Goal: Task Accomplishment & Management: Manage account settings

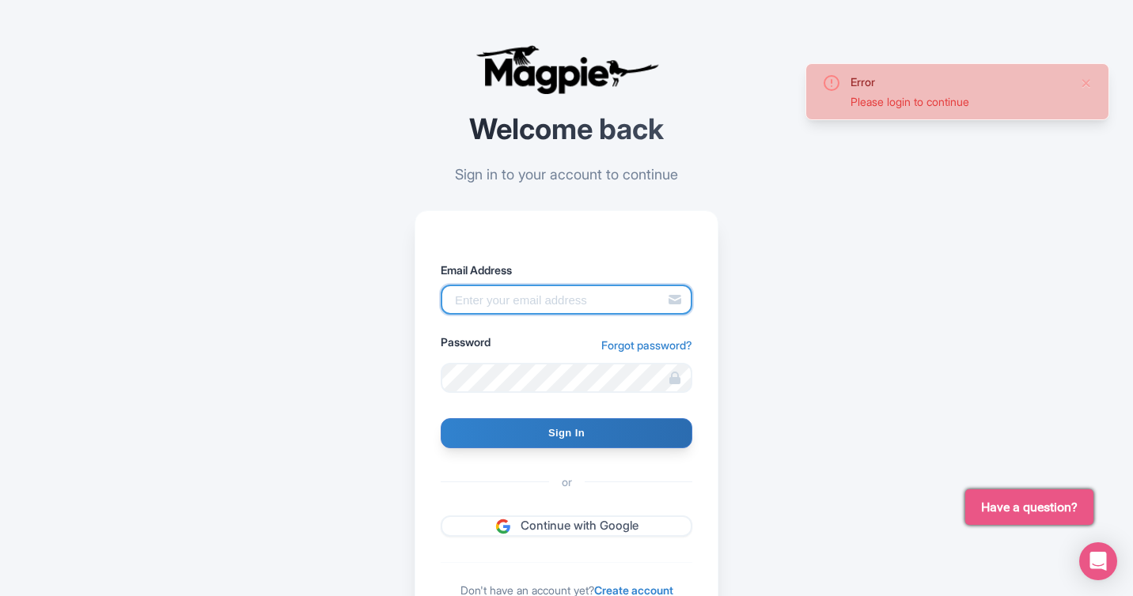
click at [489, 308] on input "Email Address" at bounding box center [567, 300] width 252 height 30
type input "skronwitter@graylinetoronto.tours"
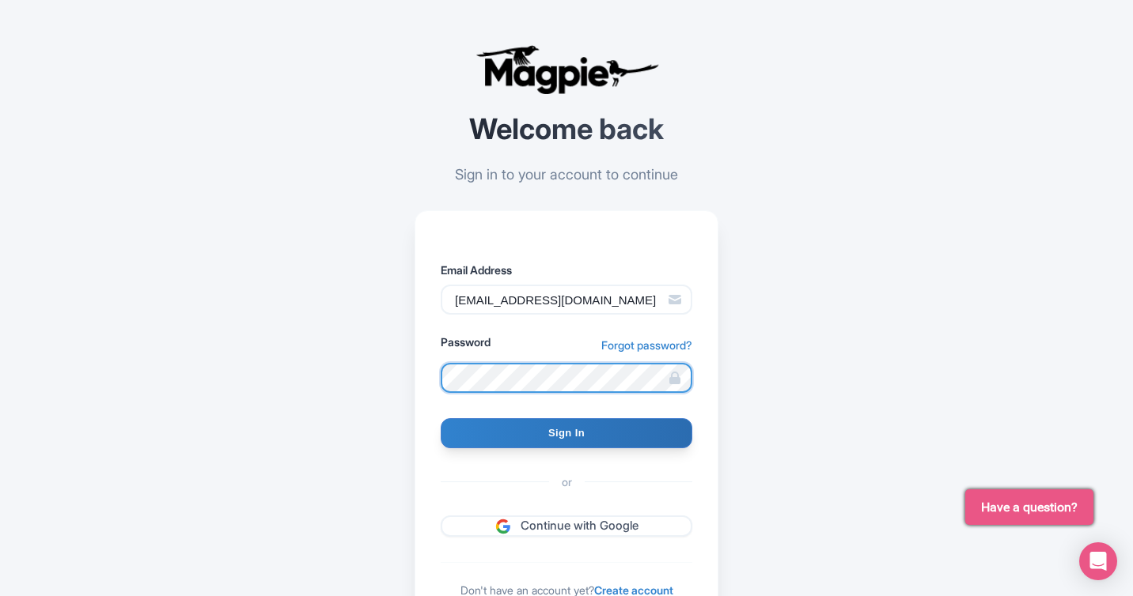
click at [441, 418] on input "Sign In" at bounding box center [567, 433] width 252 height 30
type input "Signing in..."
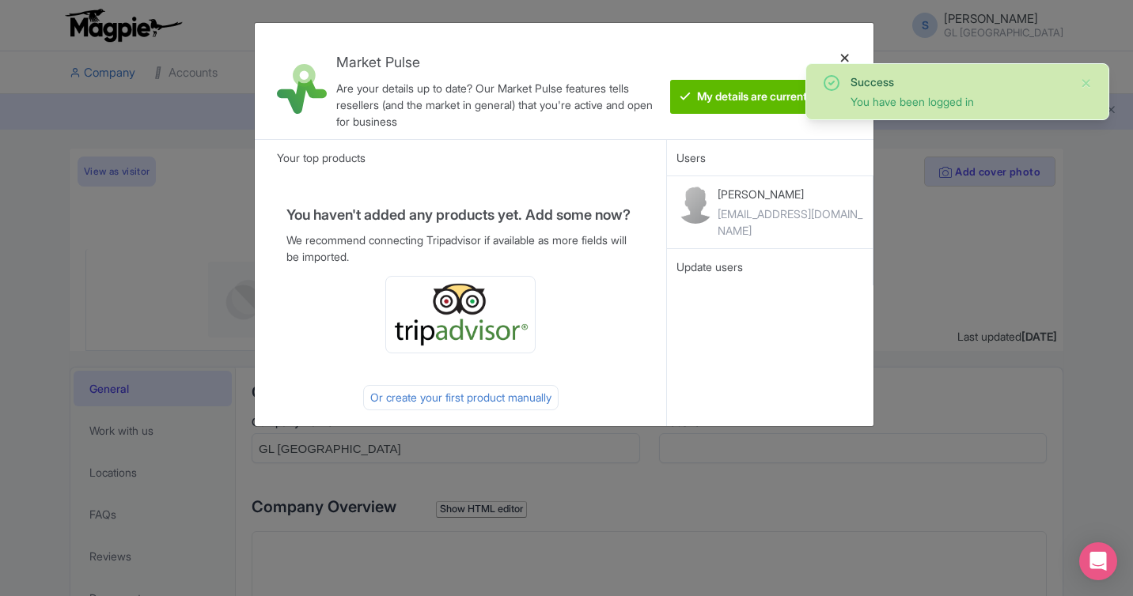
click at [845, 55] on div at bounding box center [845, 81] width 38 height 91
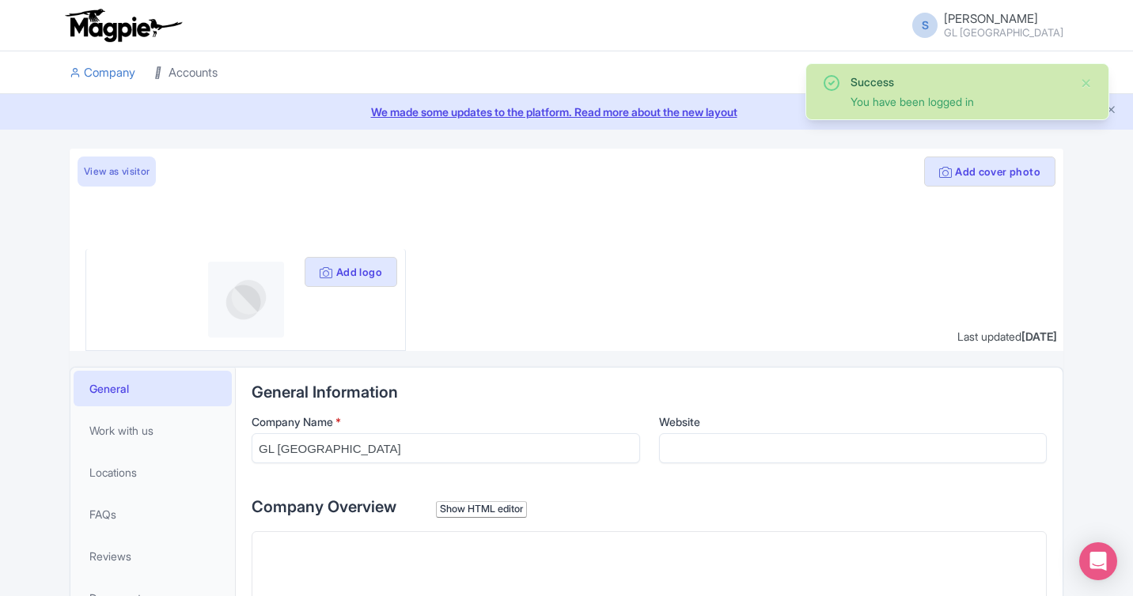
click at [186, 72] on link "Accounts" at bounding box center [185, 73] width 63 height 44
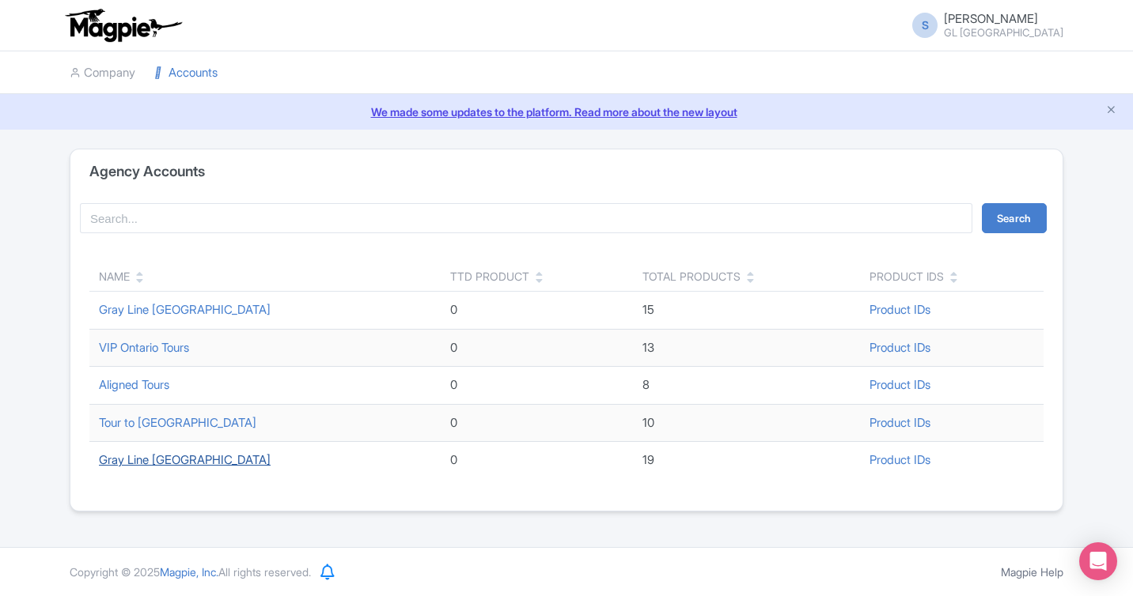
click at [142, 460] on link "Gray Line Toronto" at bounding box center [185, 459] width 172 height 15
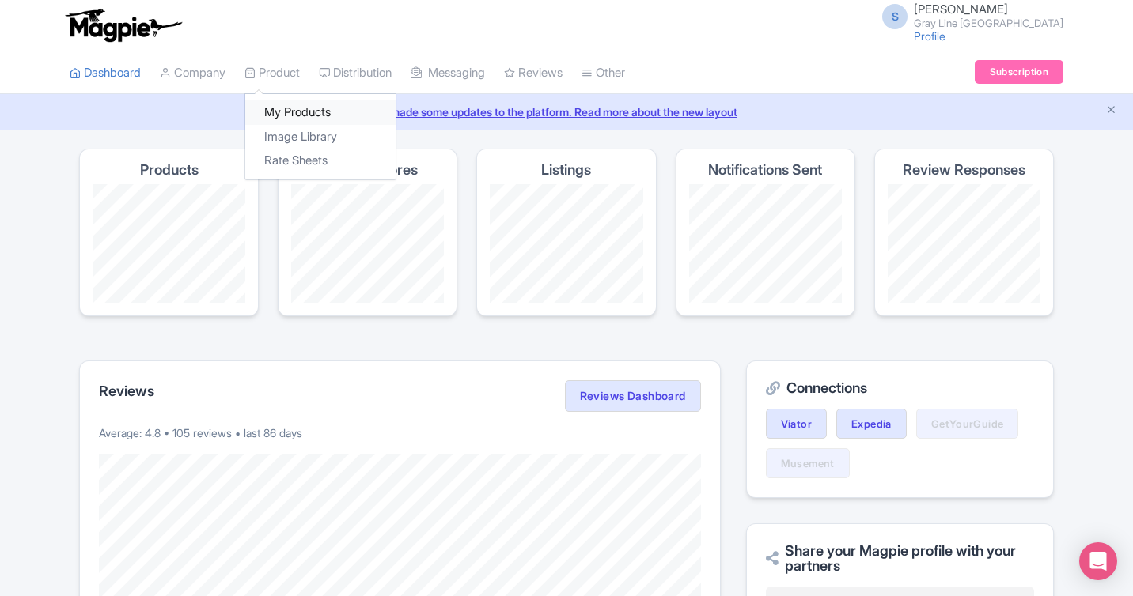
click at [280, 118] on link "My Products" at bounding box center [320, 112] width 150 height 25
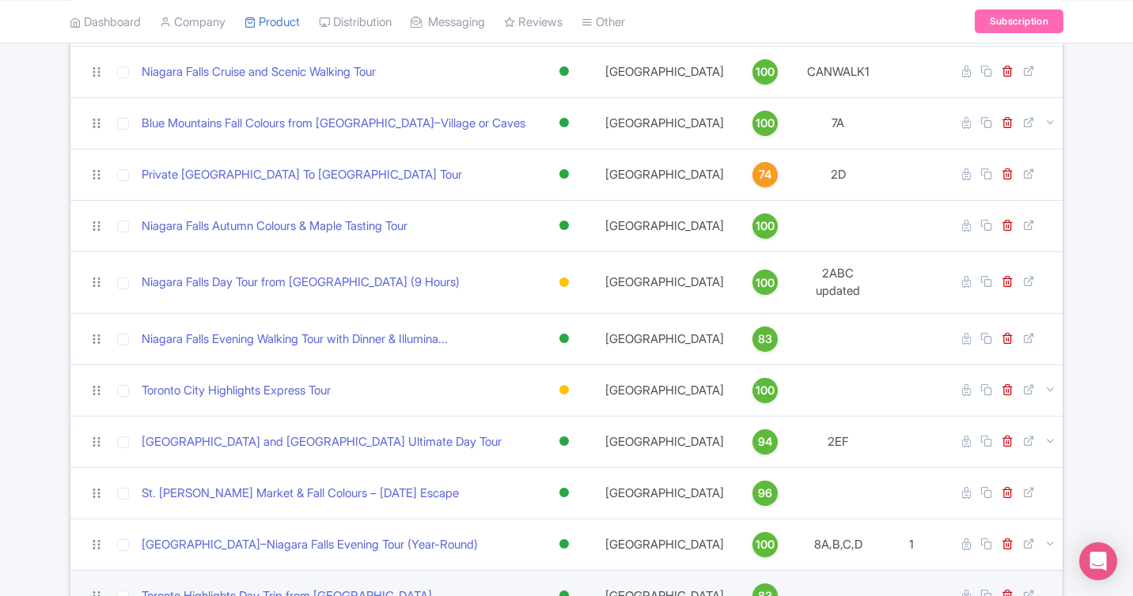
scroll to position [691, 0]
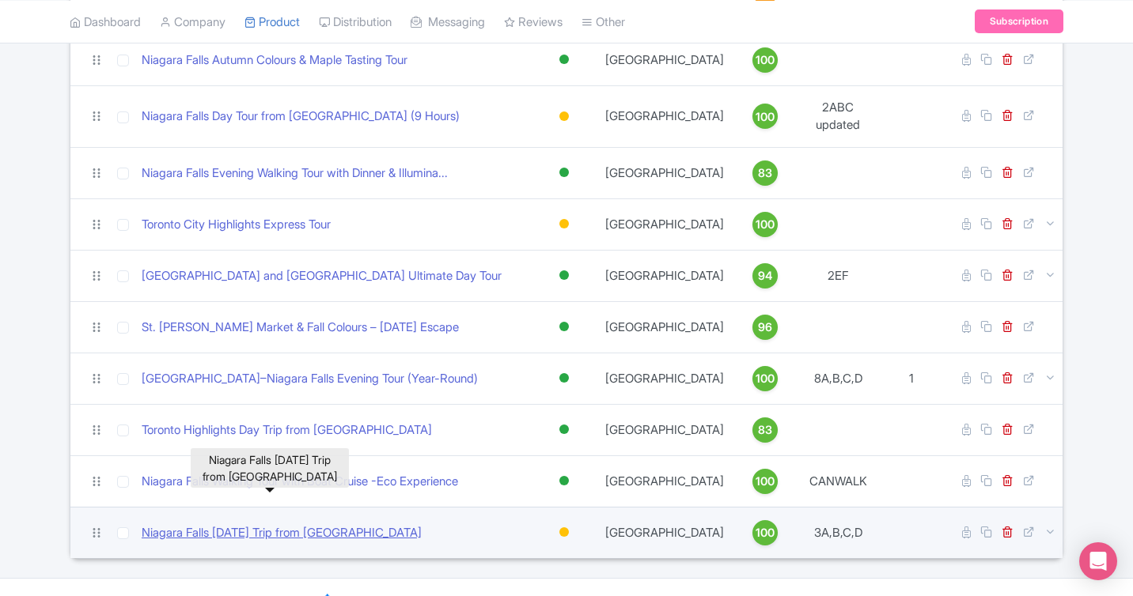
click at [256, 524] on link "Niagara Falls Discovery Day Trip from Toronto" at bounding box center [282, 533] width 280 height 18
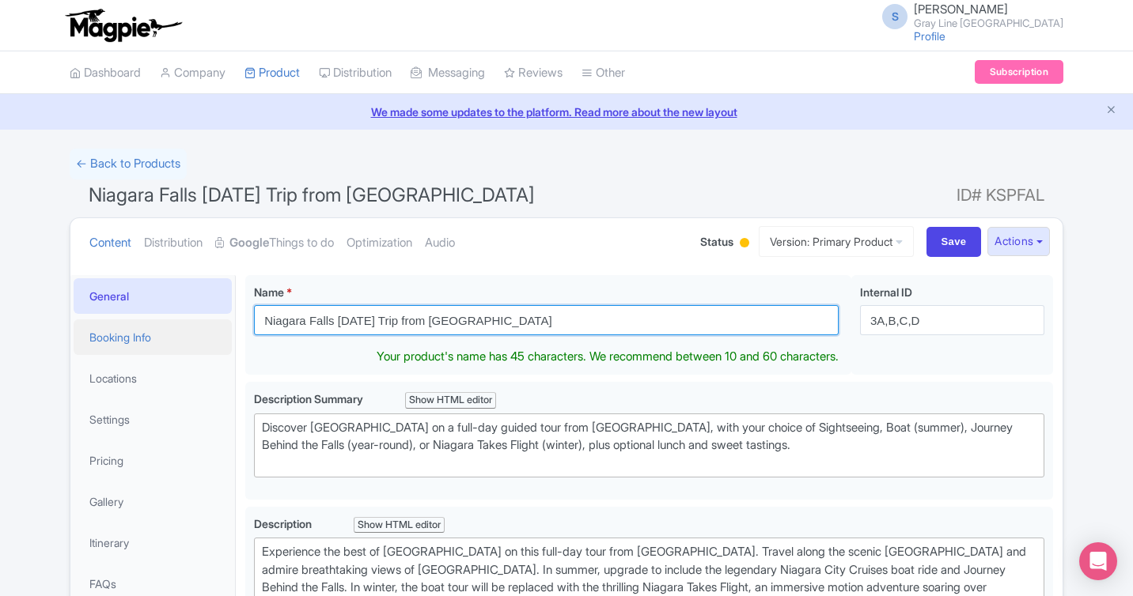
drag, startPoint x: 541, startPoint y: 320, endPoint x: 165, endPoint y: 320, distance: 375.7
paste input "ay Tour, Boat Cruise and Journey Behind the Falls"
type input "Niagara Falls Day Tour, Boat Cruise and Journey Behind the Falls"
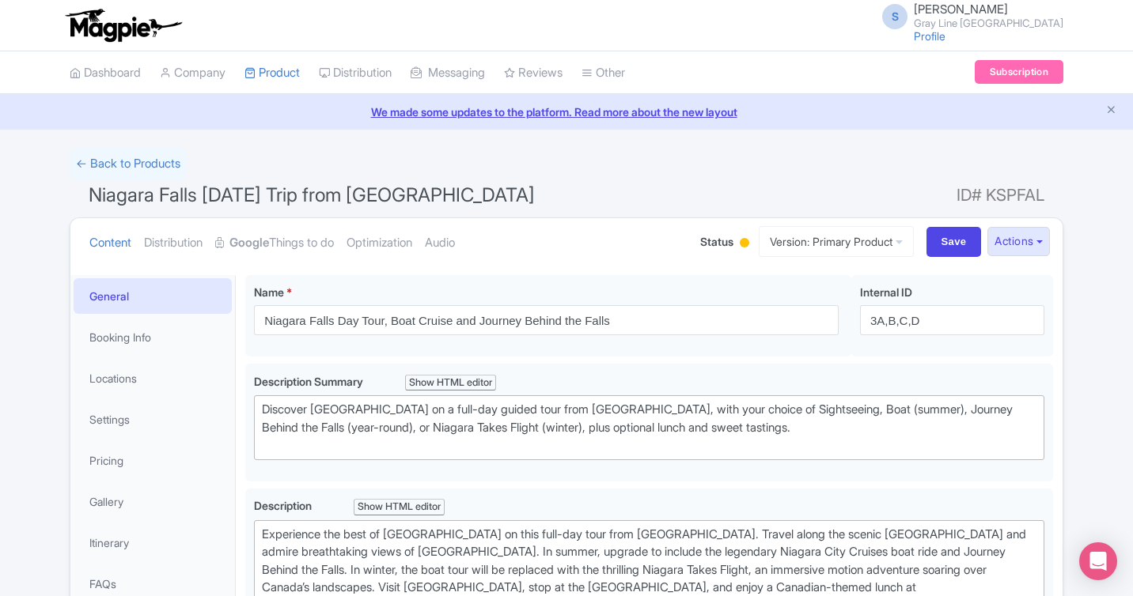
click at [505, 245] on ul "Content Distribution Google Things to do Optimization Audio" at bounding box center [379, 242] width 592 height 48
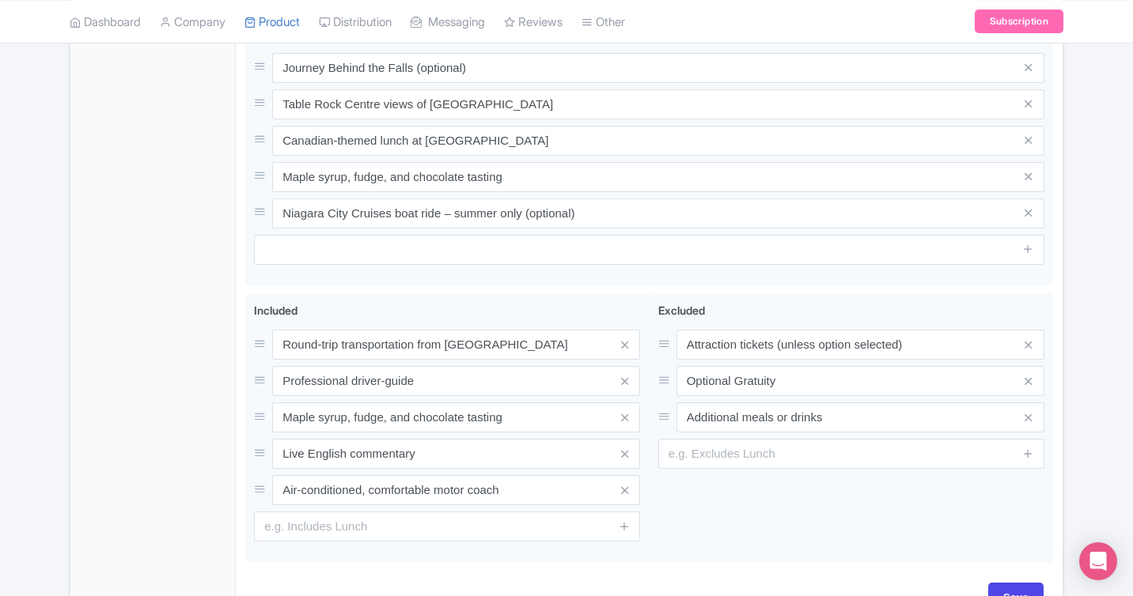
scroll to position [705, 0]
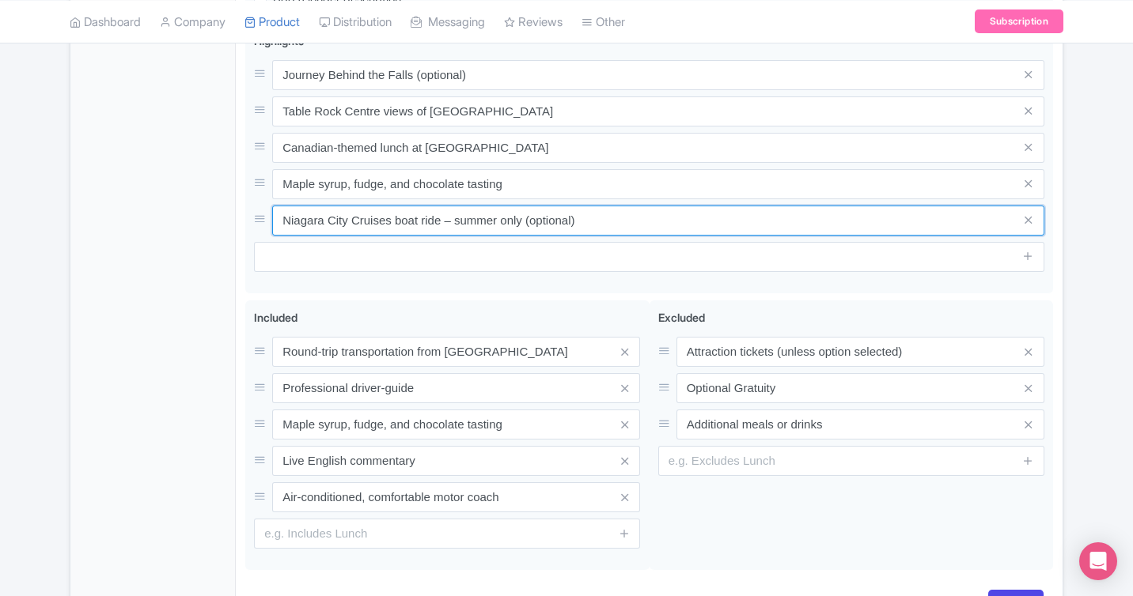
drag, startPoint x: 601, startPoint y: 219, endPoint x: 179, endPoint y: 219, distance: 422.4
click at [179, 219] on div "General Booking Info Locations Settings Pricing Gallery Itinerary FAQs Niagara …" at bounding box center [566, 98] width 992 height 1075
paste input "Upgrade to include an in-season Niagara Falls boat tour"
type input "Upgrade to include an in-season Niagara Falls boat tour"
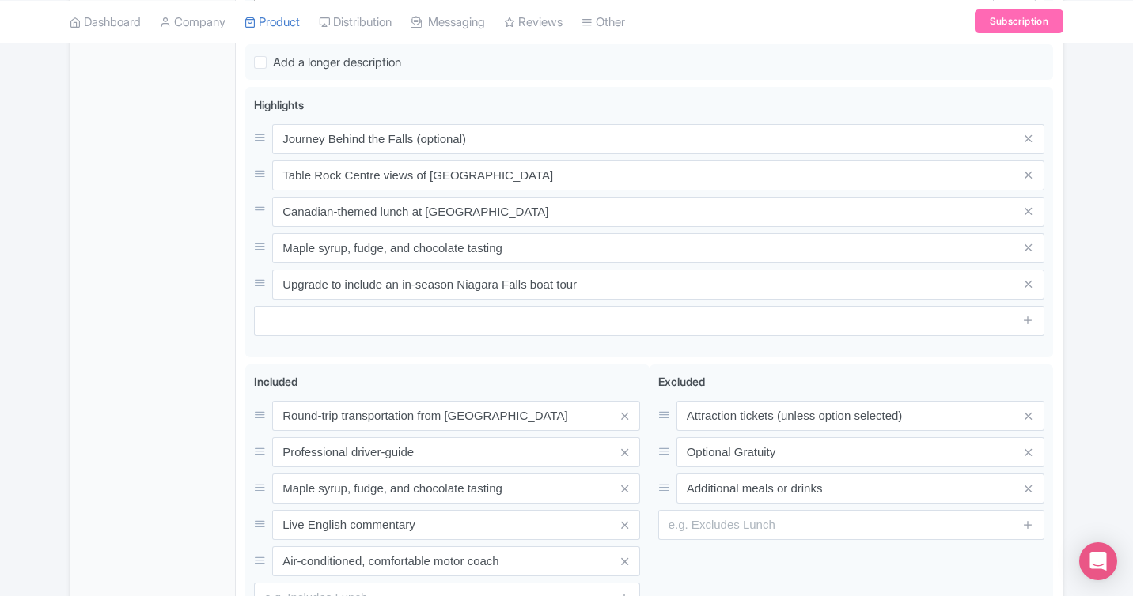
scroll to position [630, 0]
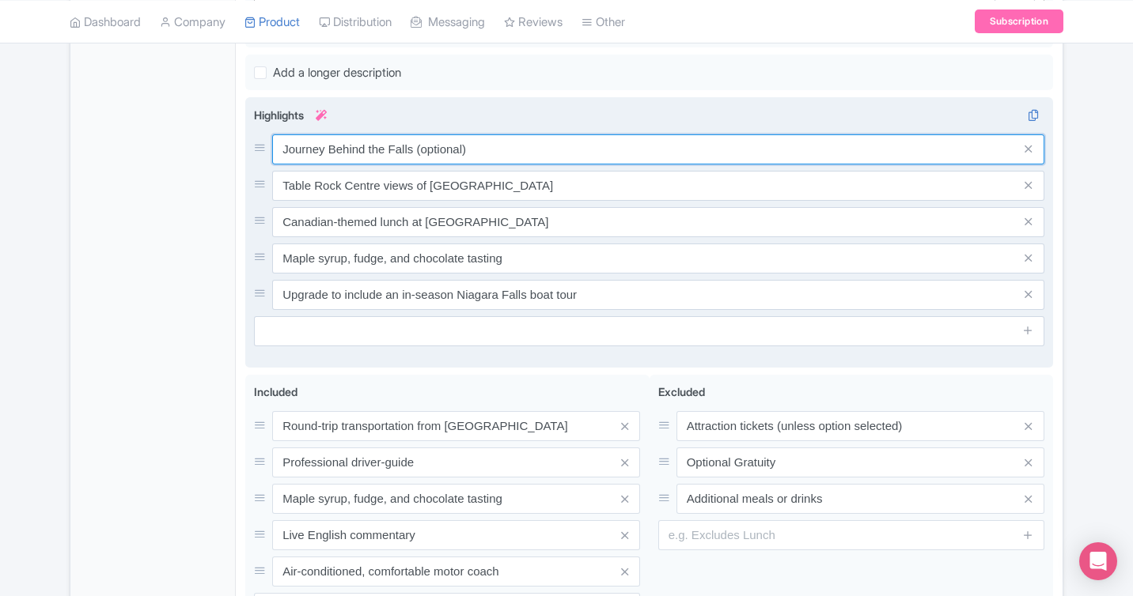
click at [484, 145] on input "Journey Behind the Falls (optional)" at bounding box center [658, 149] width 772 height 30
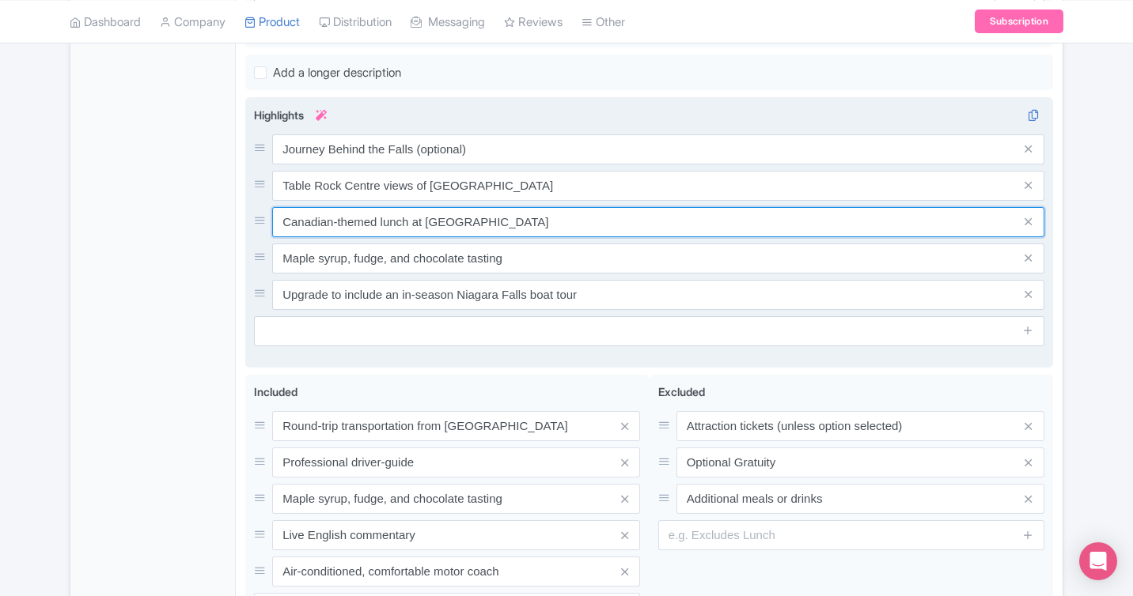
click at [534, 224] on input "Canadian-themed lunch at Maple Leaf Place" at bounding box center [658, 222] width 772 height 30
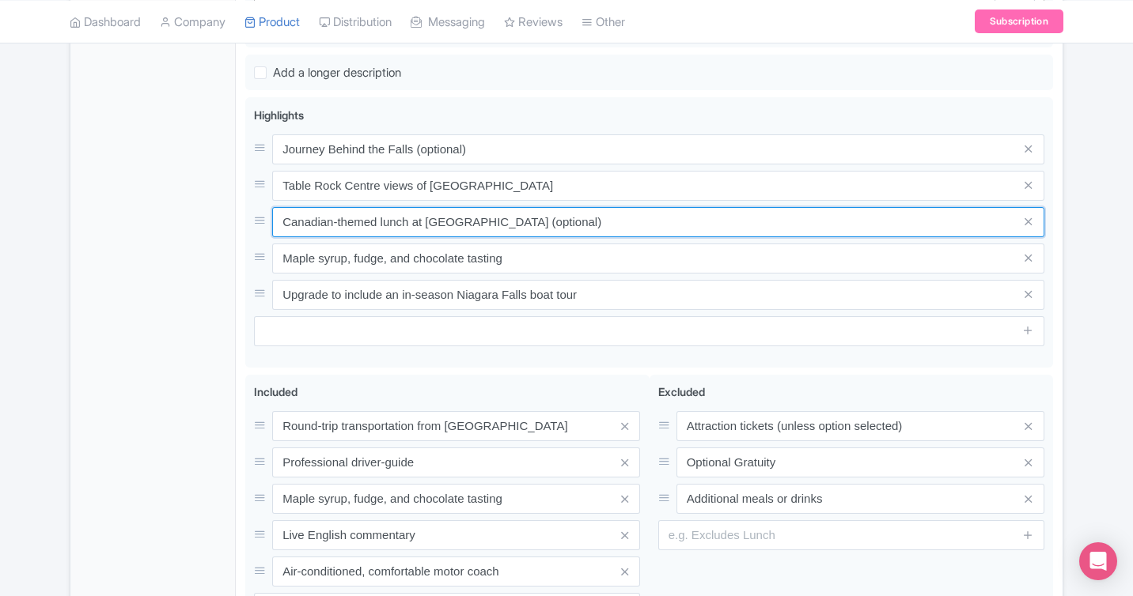
type input "Canadian-themed lunch at [GEOGRAPHIC_DATA] (optional)"
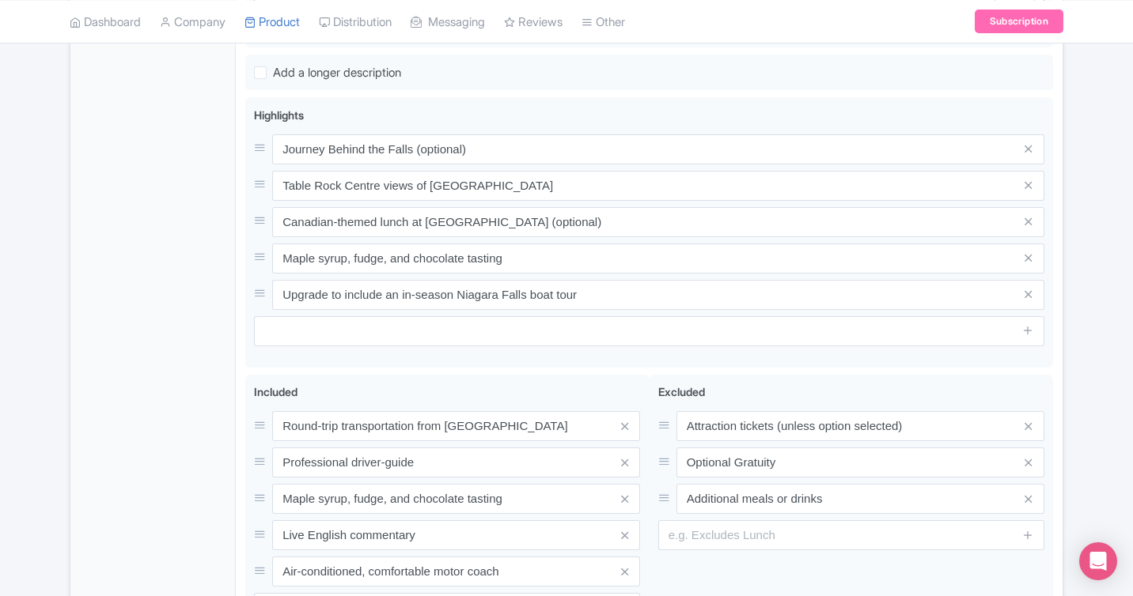
click at [172, 337] on div "General Booking Info Locations Settings Pricing Gallery Itinerary FAQs" at bounding box center [152, 177] width 165 height 1065
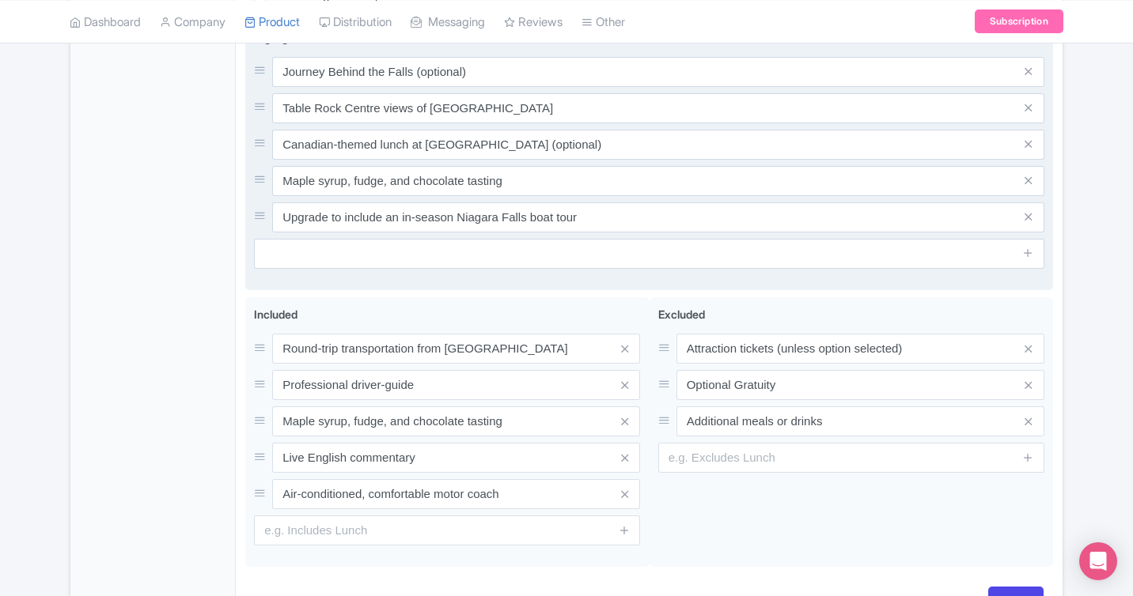
scroll to position [705, 0]
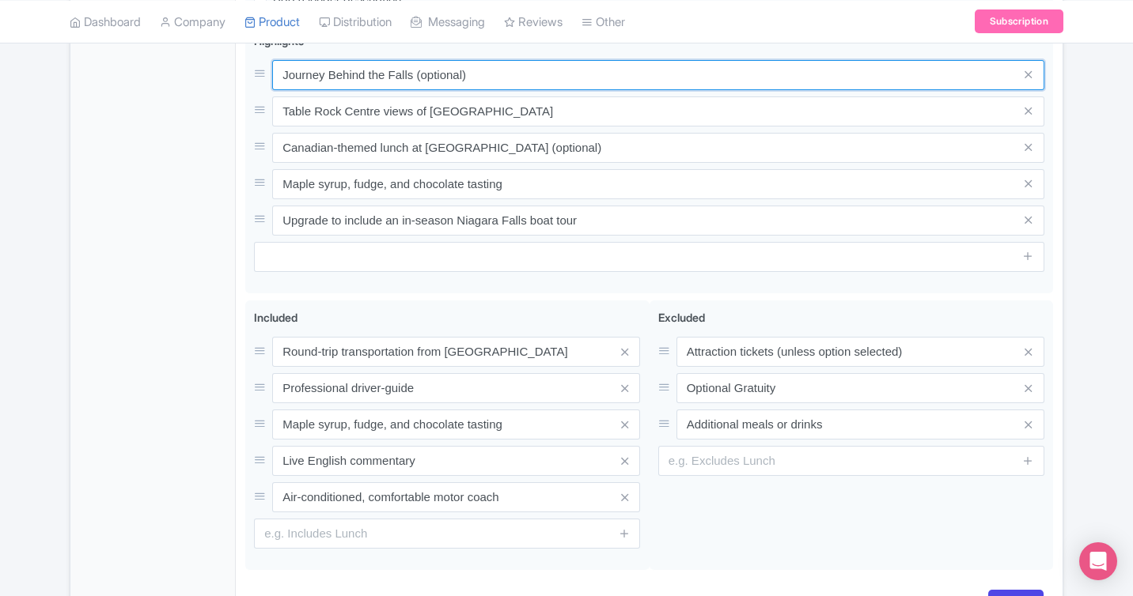
drag, startPoint x: 478, startPoint y: 74, endPoint x: 199, endPoint y: 65, distance: 278.6
click at [199, 67] on div "General Booking Info Locations Settings Pricing Gallery Itinerary FAQs Niagara …" at bounding box center [566, 98] width 992 height 1075
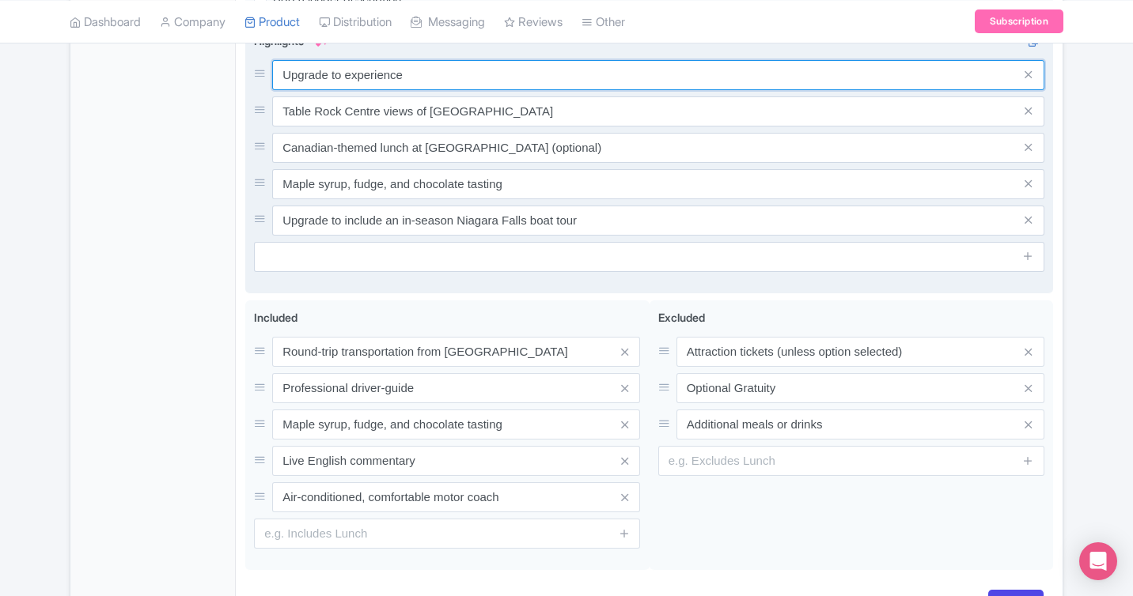
paste input "Skip-the-line entry for Journey Behind the Falls, an experience with the closes…"
click at [411, 70] on input "Upgrade to experience Skip-the-line entry for Journey Behind the Falls, an expe…" at bounding box center [658, 75] width 772 height 30
click at [441, 76] on input "Upgrade to include a skip-the-line entry for Journey Behind the Falls, an exper…" at bounding box center [658, 75] width 772 height 30
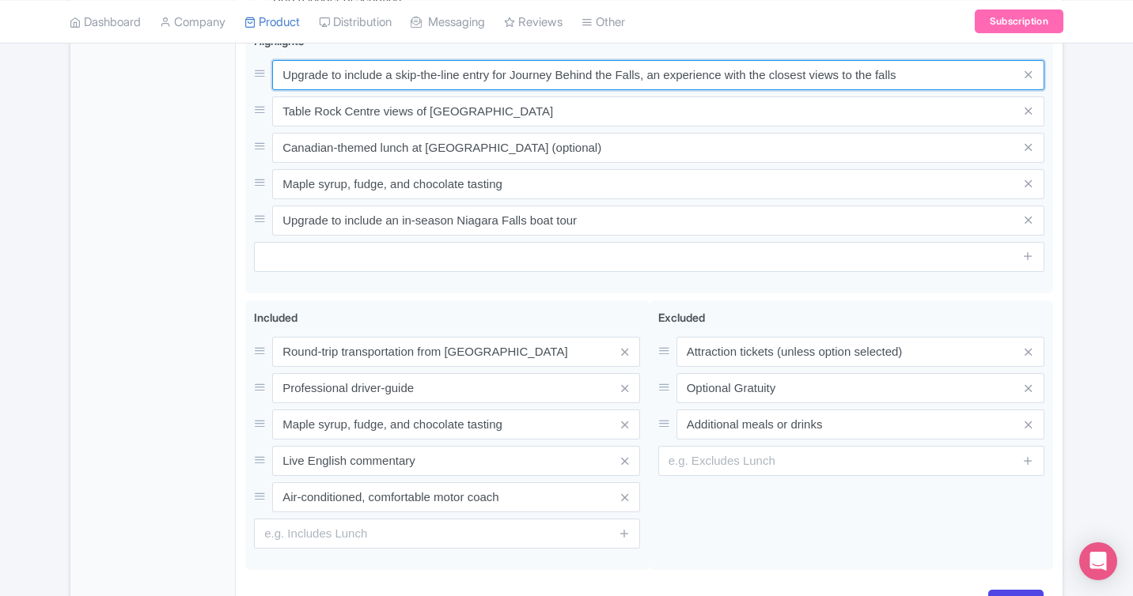
type input "Upgrade to include a skip-the-line entry for Journey Behind the Falls, an exper…"
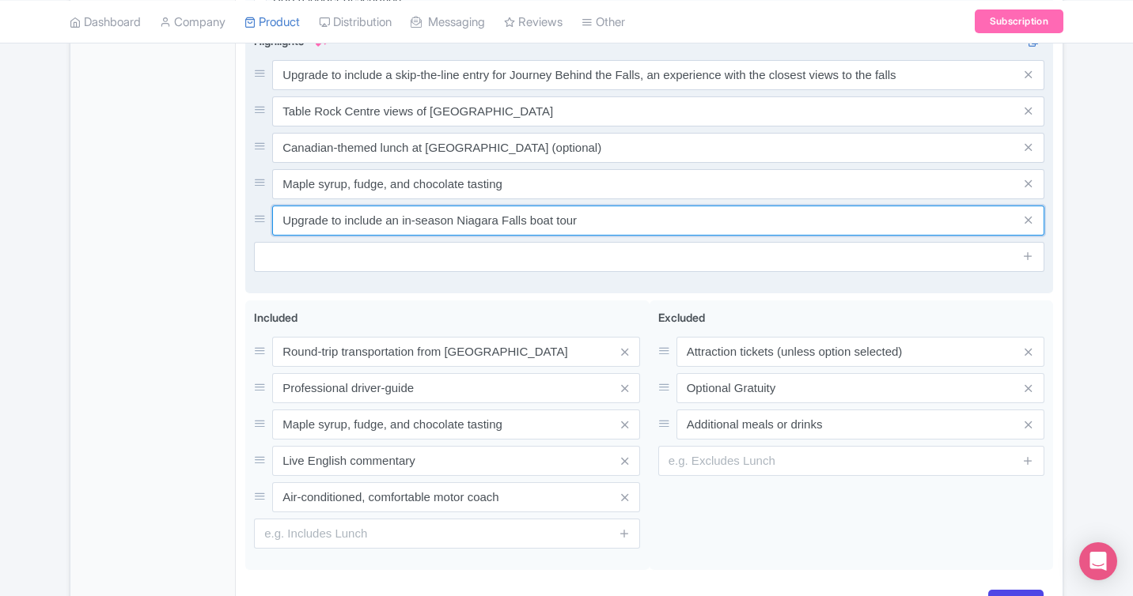
drag, startPoint x: 596, startPoint y: 221, endPoint x: 387, endPoint y: 215, distance: 208.9
click at [387, 215] on input "Upgrade to include an in-season Niagara Falls boat tour" at bounding box center [658, 221] width 772 height 30
paste input "Skip-the-line entry to the Hornblower Boat Cruise (formally Maid-of-the-Mist), …"
click at [388, 221] on input "Upgrade to include Skip-the-line entry to the Hornblower Boat Cruise (formally …" at bounding box center [658, 221] width 772 height 30
click at [428, 218] on input "Upgrade to include skip-the-line entry to the Hornblower Boat Cruise (formally …" at bounding box center [658, 221] width 772 height 30
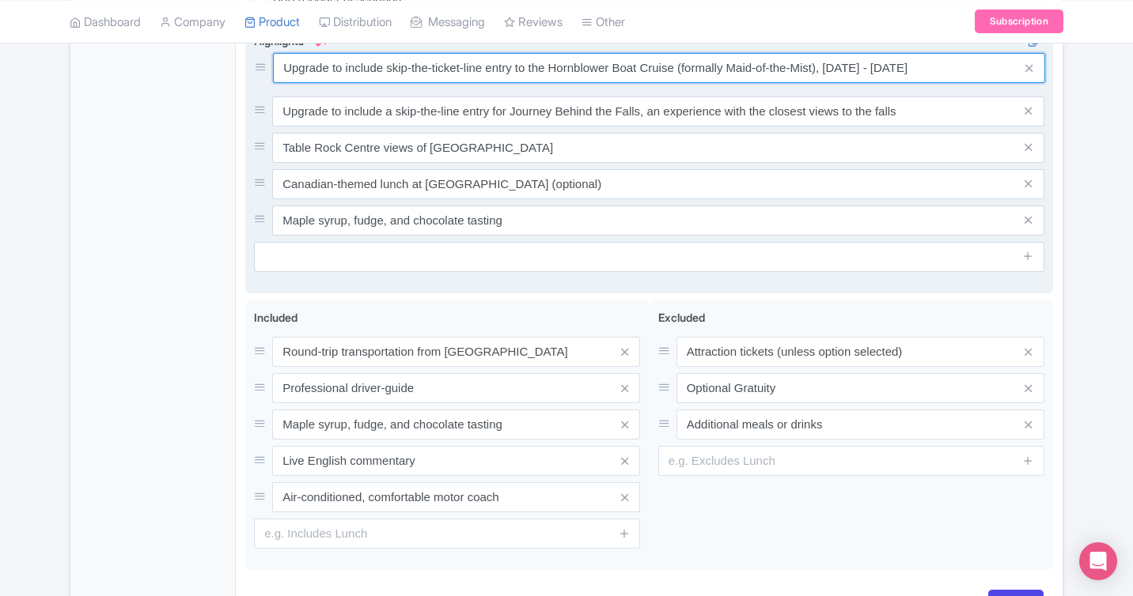
drag, startPoint x: 259, startPoint y: 218, endPoint x: 260, endPoint y: 66, distance: 151.9
type input "Upgrade to include skip-the-ticket-line entry to the Hornblower Boat Cruise (fo…"
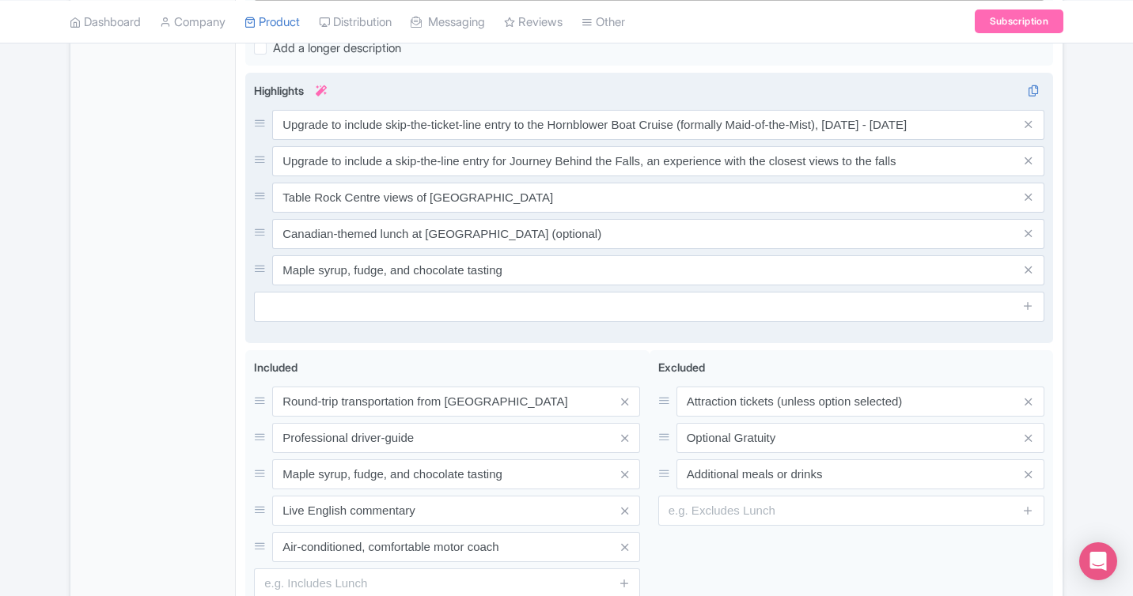
scroll to position [656, 0]
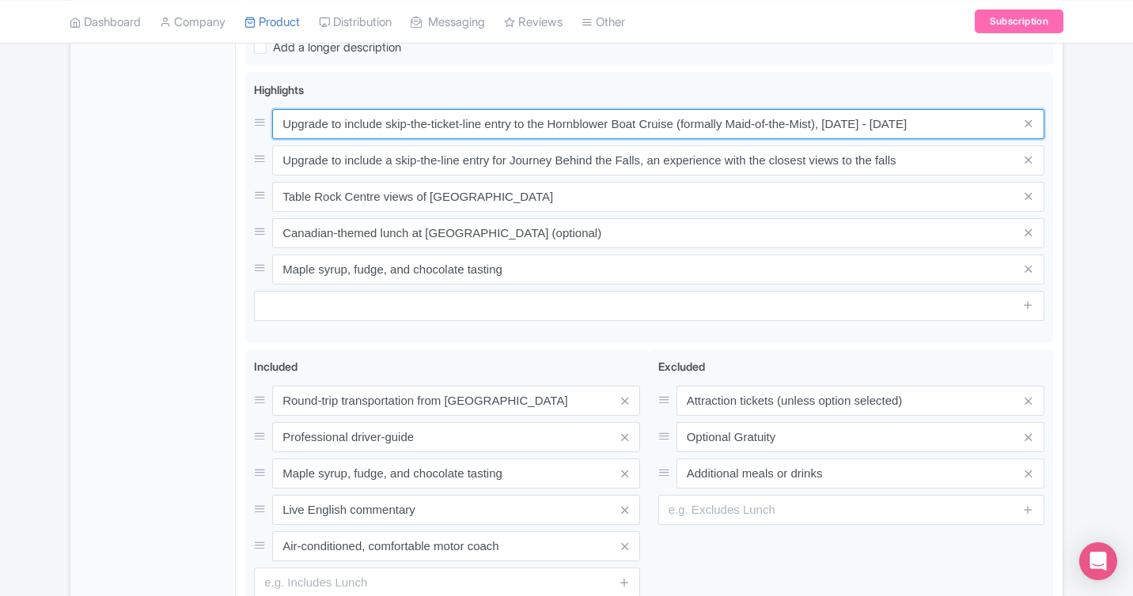
drag, startPoint x: 902, startPoint y: 123, endPoint x: 840, endPoint y: 126, distance: 61.7
click at [840, 126] on input "Upgrade to include skip-the-ticket-line entry to the Hornblower Boat Cruise (fo…" at bounding box center [658, 124] width 772 height 30
click at [863, 123] on input "Upgrade to include skip-the-ticket-line entry to the Hornblower Boat Cruise (fo…" at bounding box center [658, 124] width 772 height 30
click at [905, 125] on input "Upgrade to include skip-the-ticket-line entry to the Hornblower Boat Cruise (fo…" at bounding box center [658, 124] width 772 height 30
type input "Upgrade to include skip-the-ticket-line entry to the Hornblower Boat Cruise (fo…"
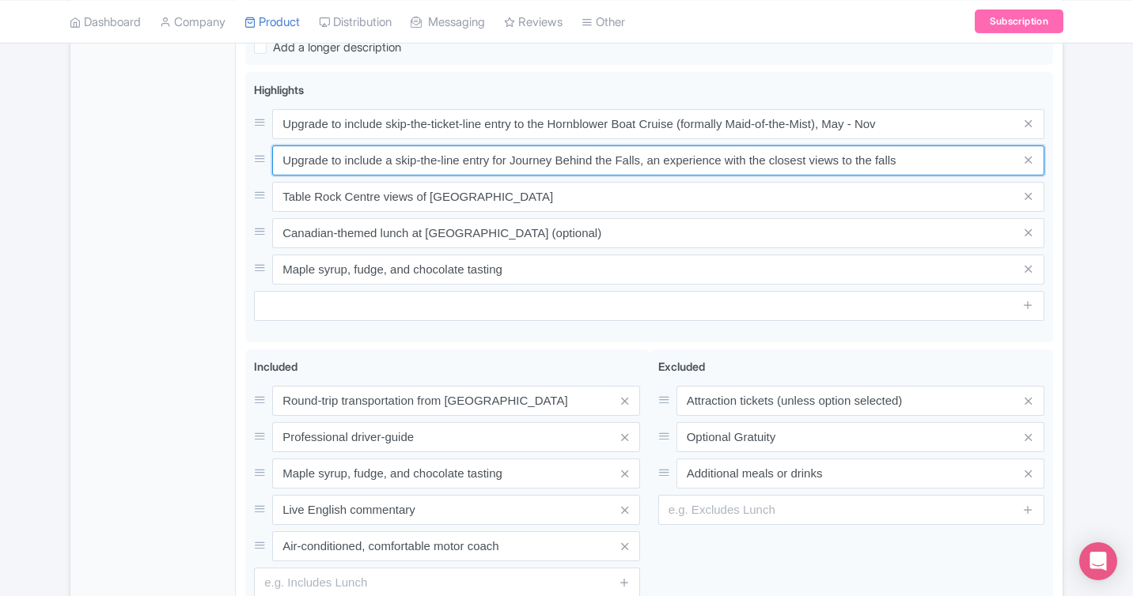
click at [441, 161] on input "Upgrade to include a skip-the-line entry for Journey Behind the Falls, an exper…" at bounding box center [658, 161] width 772 height 30
type input "Upgrade to include a skip-the-ticket-line entry for Journey Behind the Falls, a…"
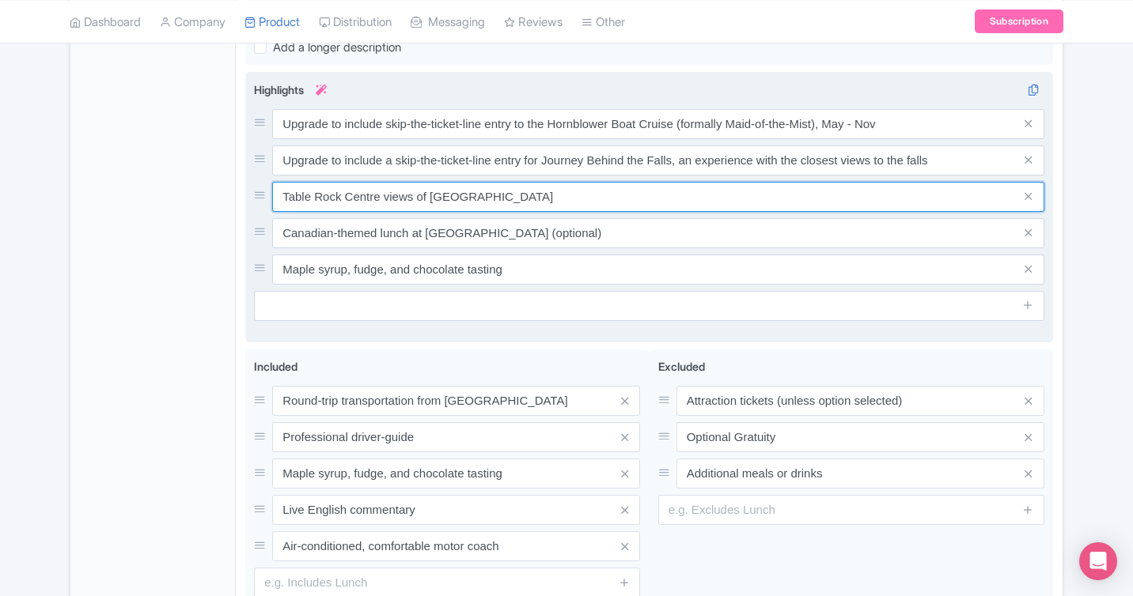
drag, startPoint x: 532, startPoint y: 201, endPoint x: 289, endPoint y: 198, distance: 242.9
click at [289, 199] on input "Table Rock Centre views of Horseshoe Falls" at bounding box center [658, 197] width 772 height 30
type input "T"
paste input "Travel in an air-conditioned bus with a licensed tour guide and learn about Nia…"
click at [362, 198] on input "Travel in an air-conditioned bus with a licensed tour guide and learn about Nia…" at bounding box center [658, 197] width 772 height 30
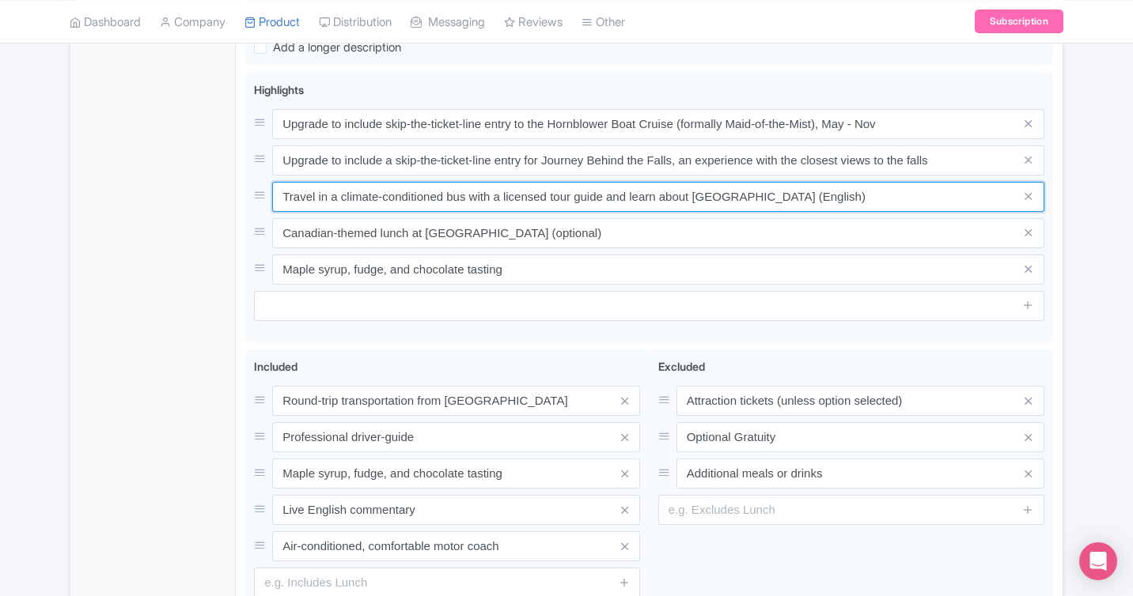
type input "Travel in a climate-conditioned bus with a licensed tour guide and learn about …"
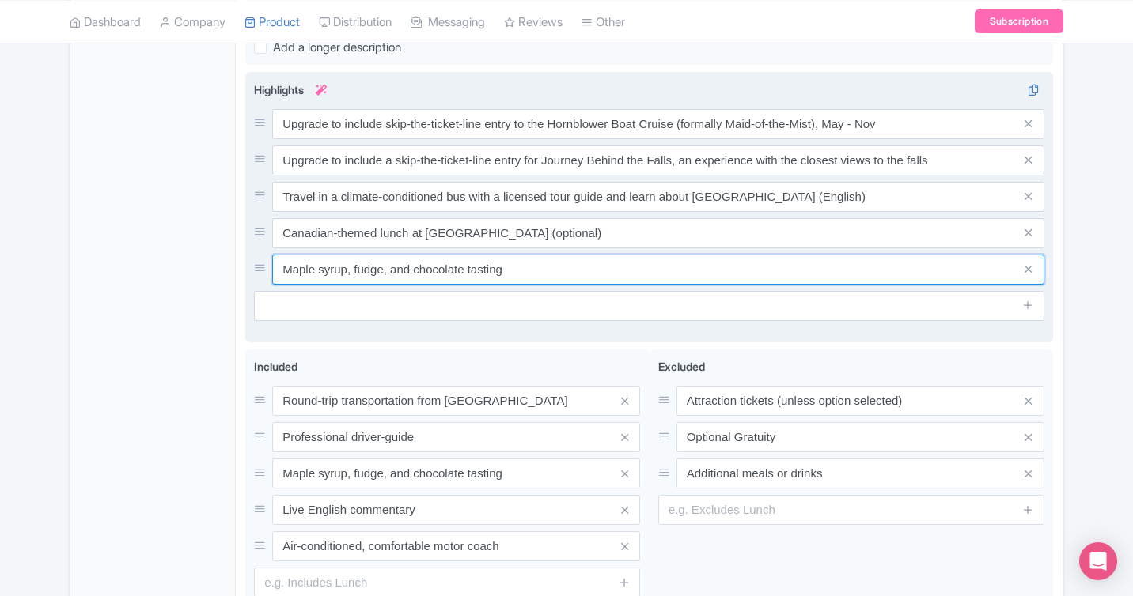
click at [536, 265] on input "Maple syrup, fudge, and chocolate tasting" at bounding box center [658, 270] width 772 height 30
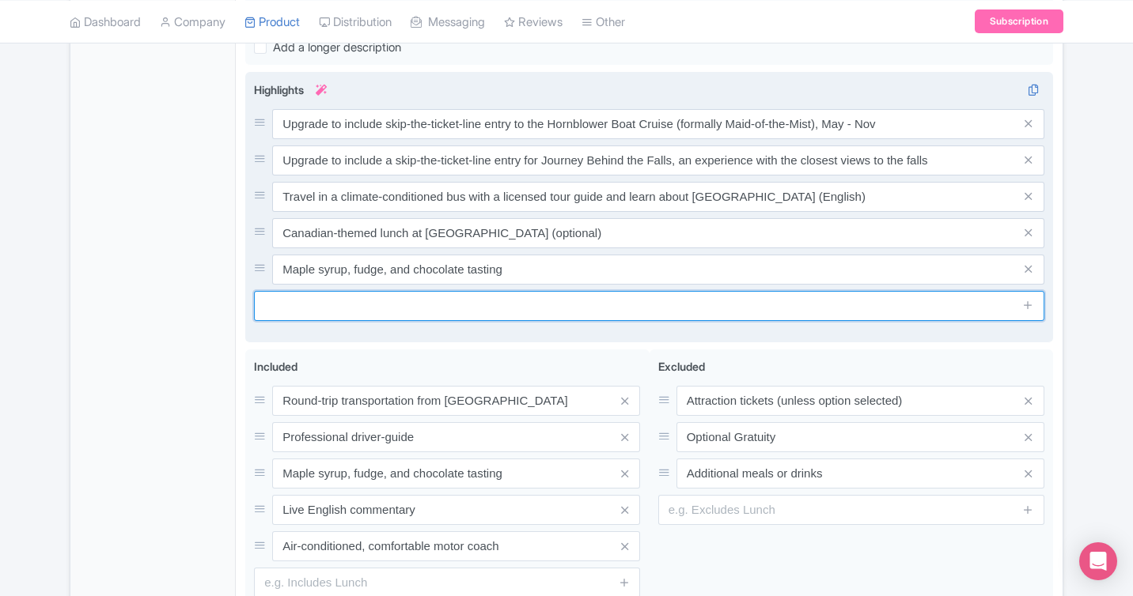
click at [503, 305] on input "text" at bounding box center [649, 306] width 790 height 30
type input "Plenty of free time to explore [GEOGRAPHIC_DATA]"
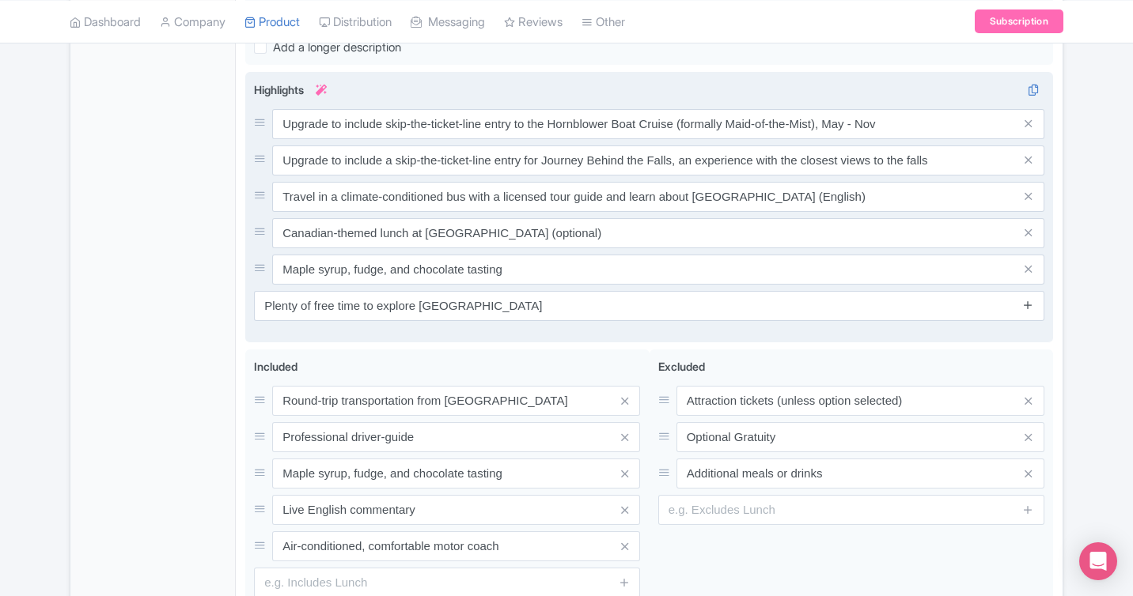
click at [1029, 308] on icon at bounding box center [1028, 305] width 12 height 12
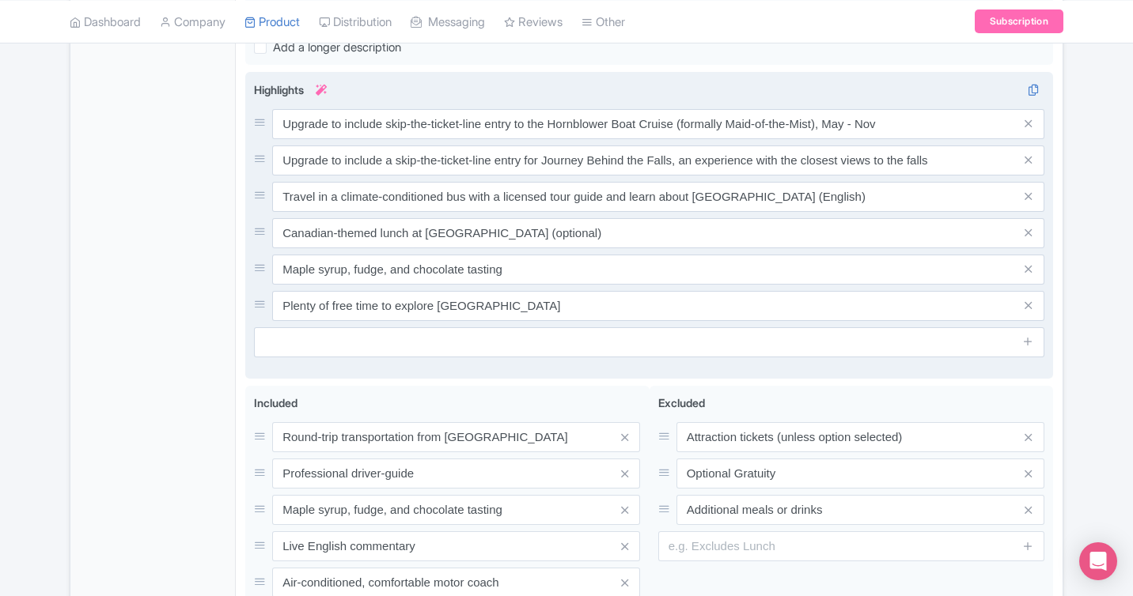
scroll to position [850, 0]
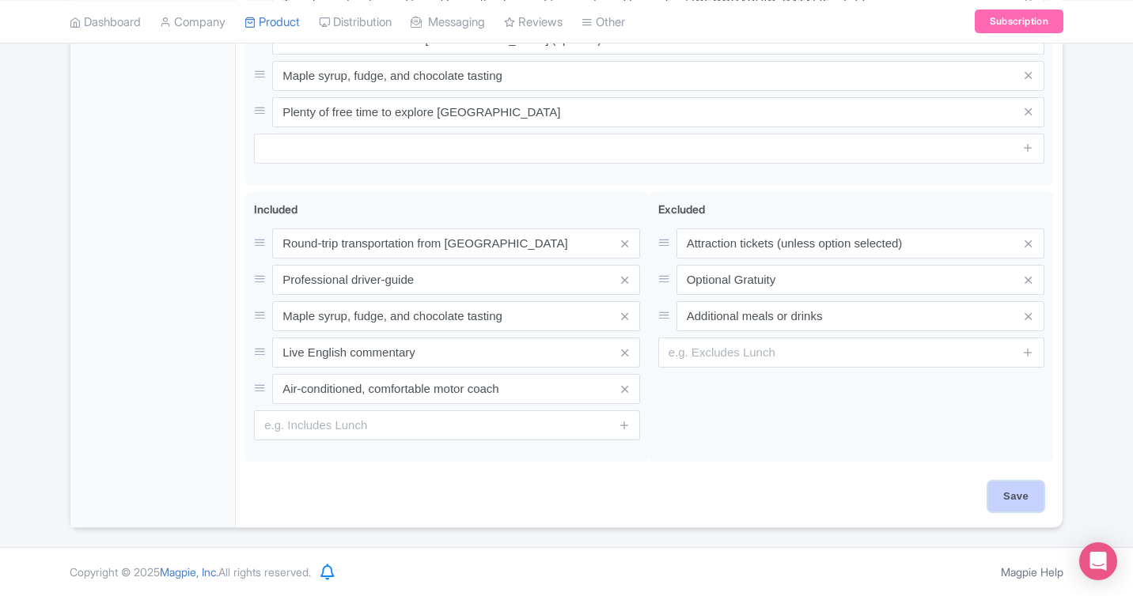
click at [994, 494] on input "Save" at bounding box center [1015, 497] width 55 height 30
type input "Saving..."
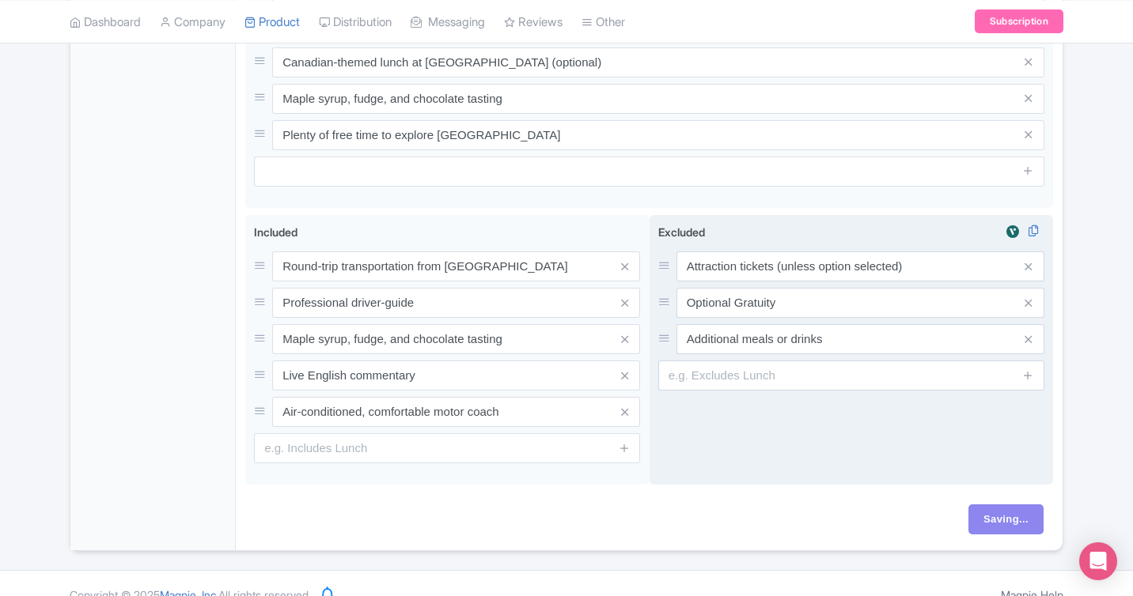
scroll to position [825, 0]
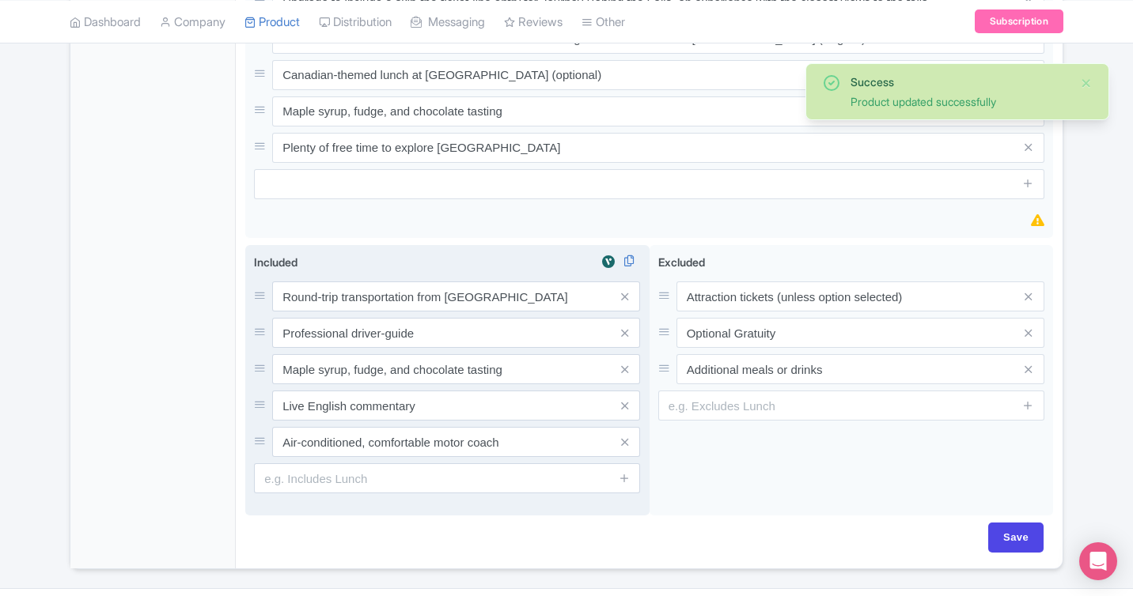
scroll to position [850, 0]
click at [384, 333] on div "Round-trip transportation from Toronto Professional driver-guide Maple syrup, f…" at bounding box center [447, 370] width 386 height 176
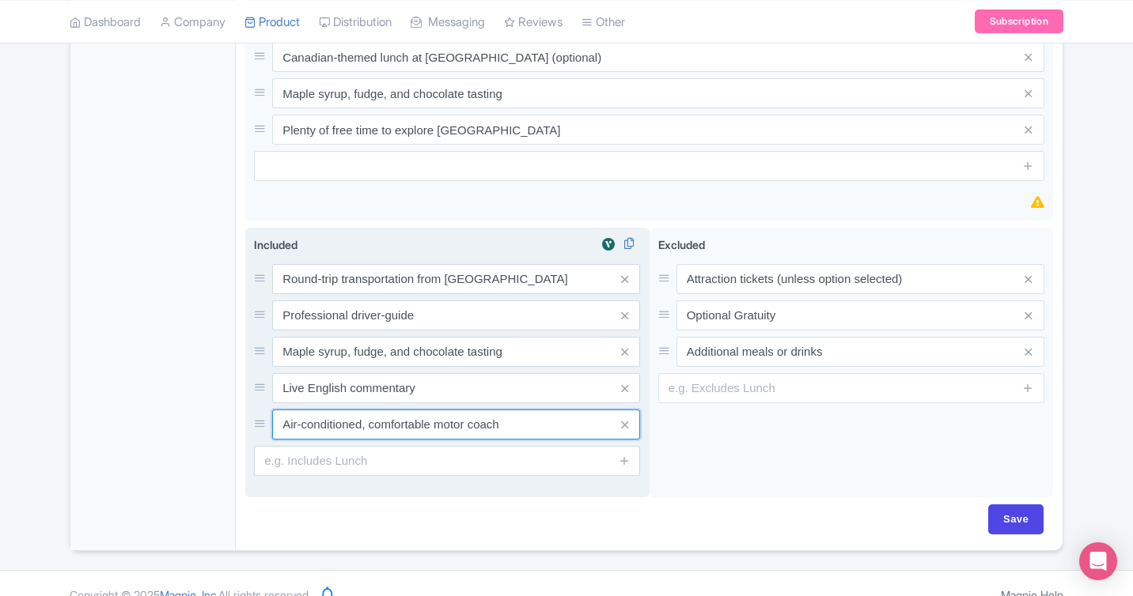
drag, startPoint x: 361, startPoint y: 423, endPoint x: 256, endPoint y: 418, distance: 104.5
click at [256, 418] on div "Air-conditioned, comfortable motor coach" at bounding box center [447, 425] width 386 height 30
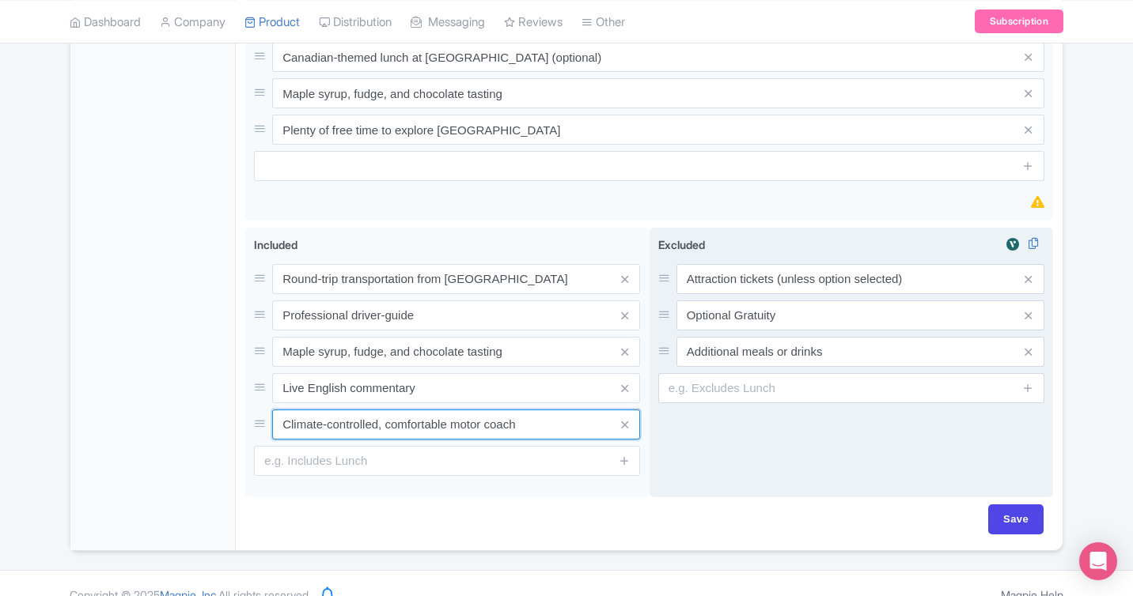
type input "Climate-controlled, comfortable motor coach"
click at [710, 428] on div "Excluded i Attraction tickets (unless option selected) Optional Gratuity Additi…" at bounding box center [851, 363] width 404 height 271
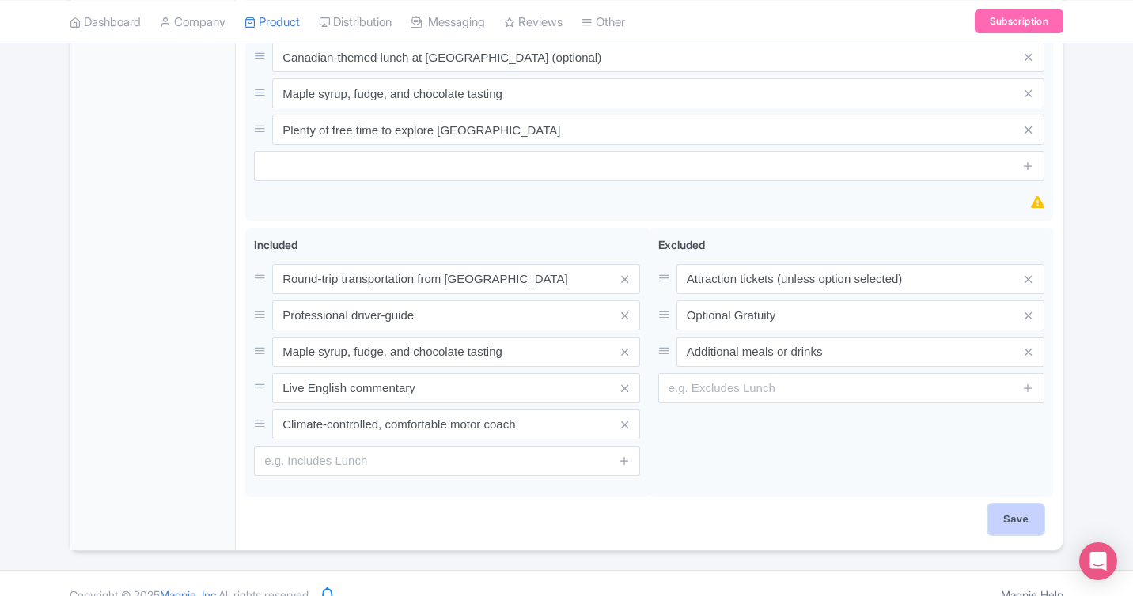
click at [994, 517] on input "Save" at bounding box center [1015, 520] width 55 height 30
type input "Saving..."
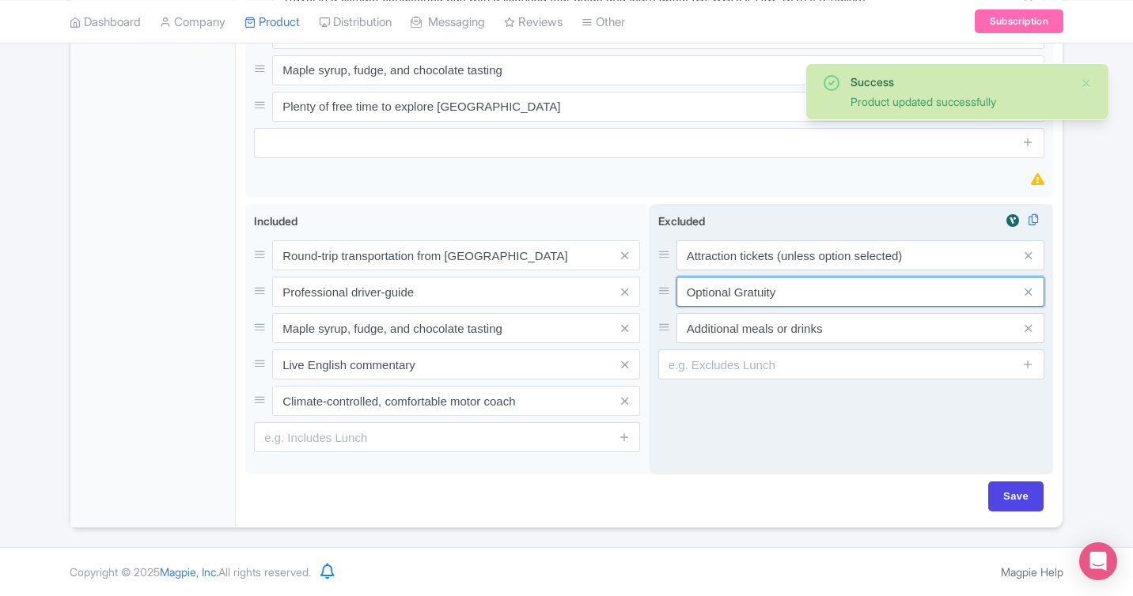
scroll to position [872, 0]
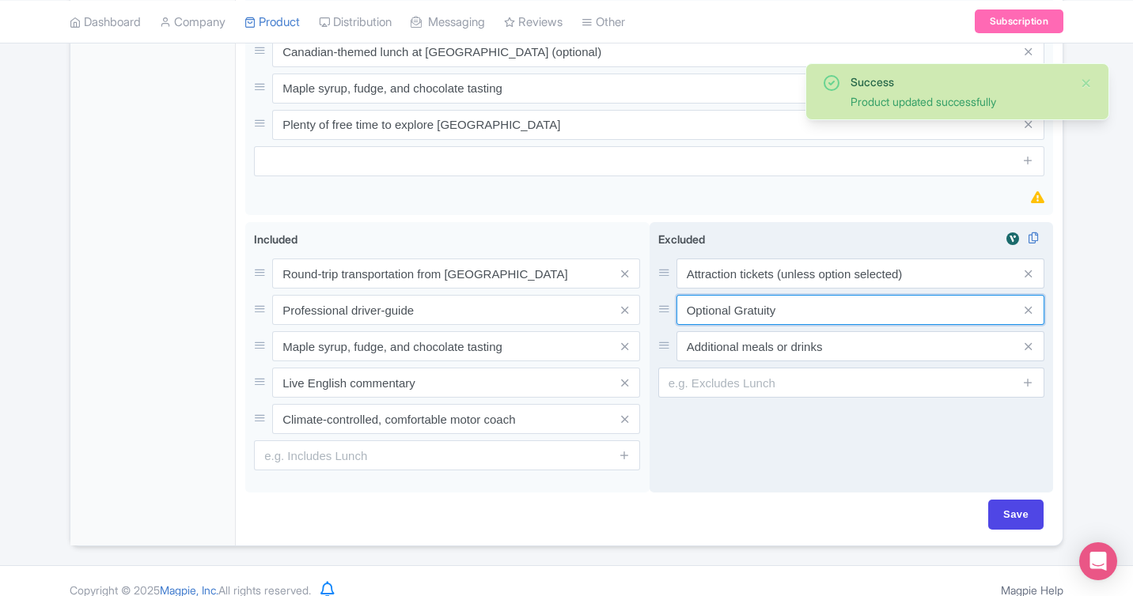
click at [791, 295] on input "Optional Gratuity" at bounding box center [860, 310] width 368 height 30
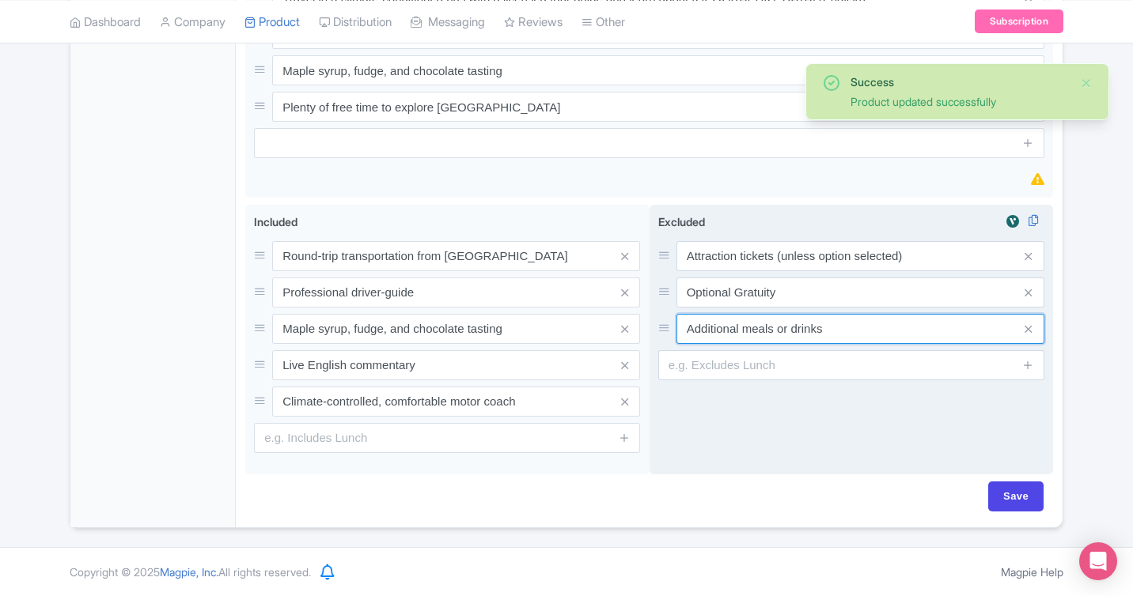
click at [836, 322] on input "Additional meals or drinks" at bounding box center [860, 329] width 368 height 30
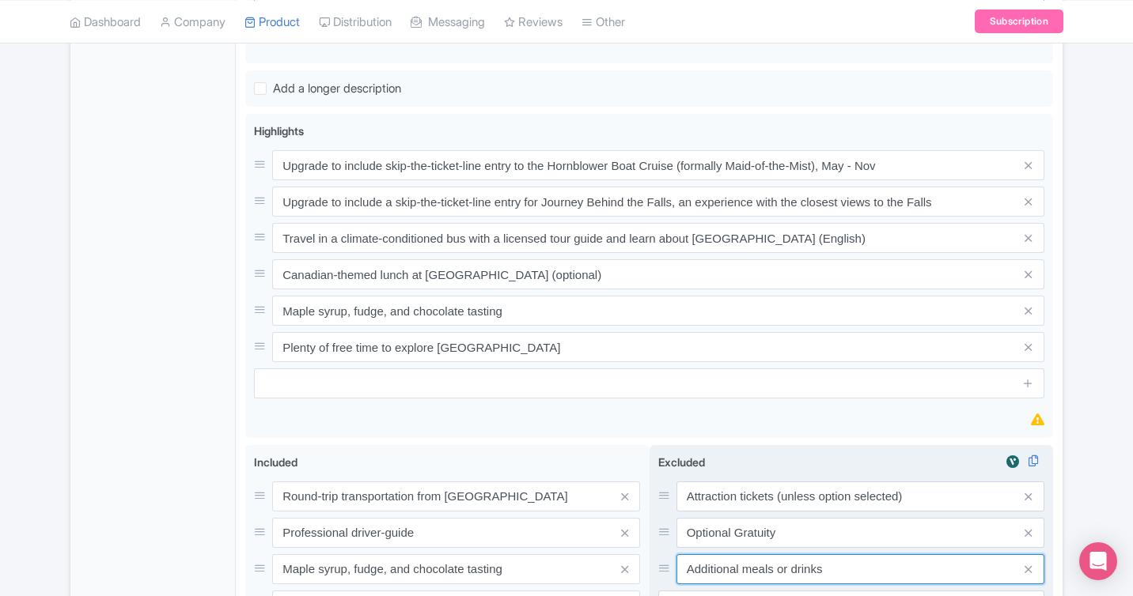
scroll to position [630, 0]
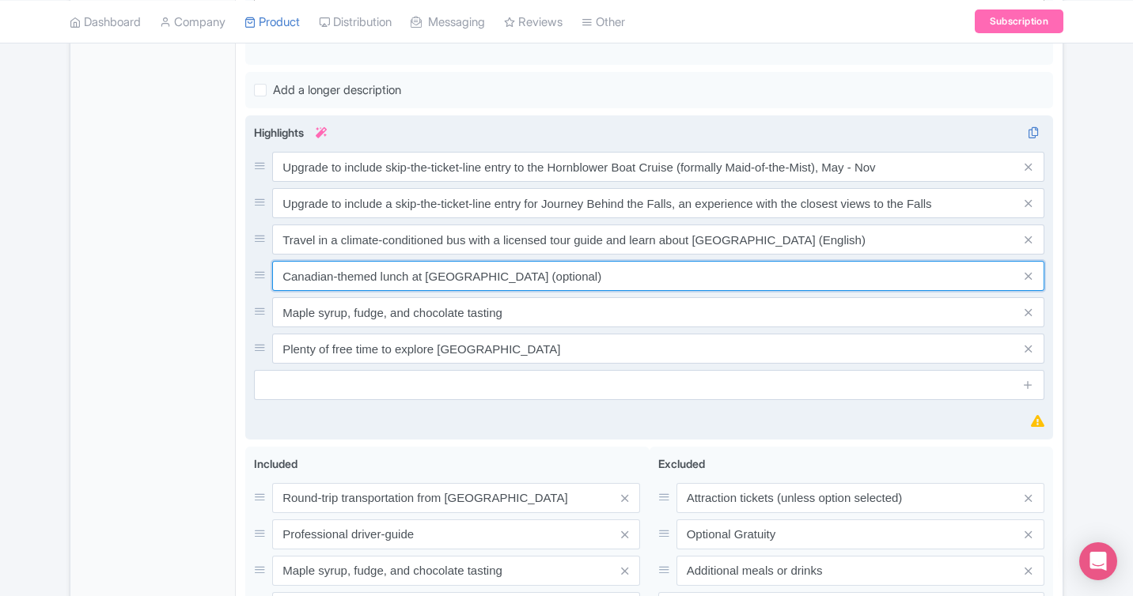
click at [594, 278] on input "Canadian-themed lunch at [GEOGRAPHIC_DATA] (optional)" at bounding box center [658, 276] width 772 height 30
click at [566, 275] on input "Canadian-themed lunch at [GEOGRAPHIC_DATA] (optional)" at bounding box center [658, 276] width 772 height 30
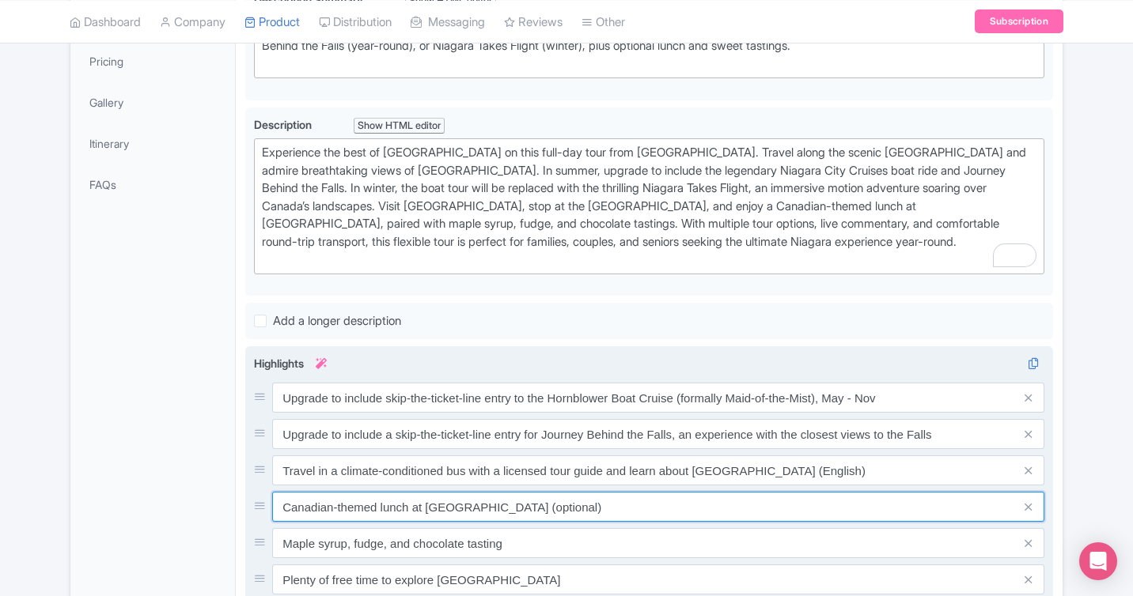
scroll to position [396, 0]
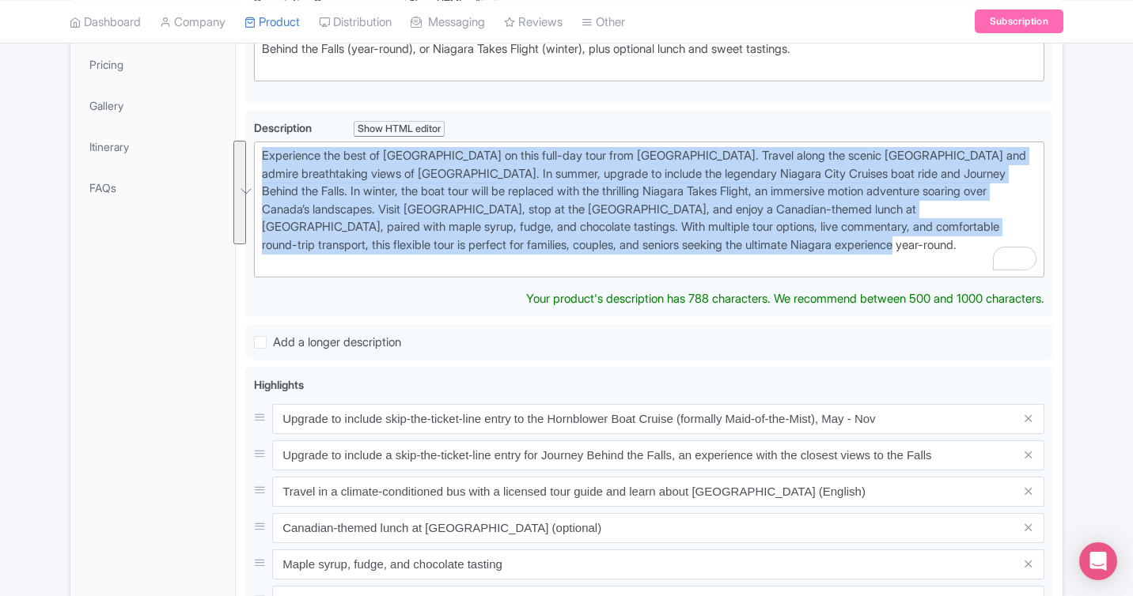
drag, startPoint x: 894, startPoint y: 244, endPoint x: 116, endPoint y: 124, distance: 786.7
click at [116, 124] on div "General Booking Info Locations Settings Pricing Gallery Itinerary FAQs Niagara …" at bounding box center [566, 445] width 992 height 1153
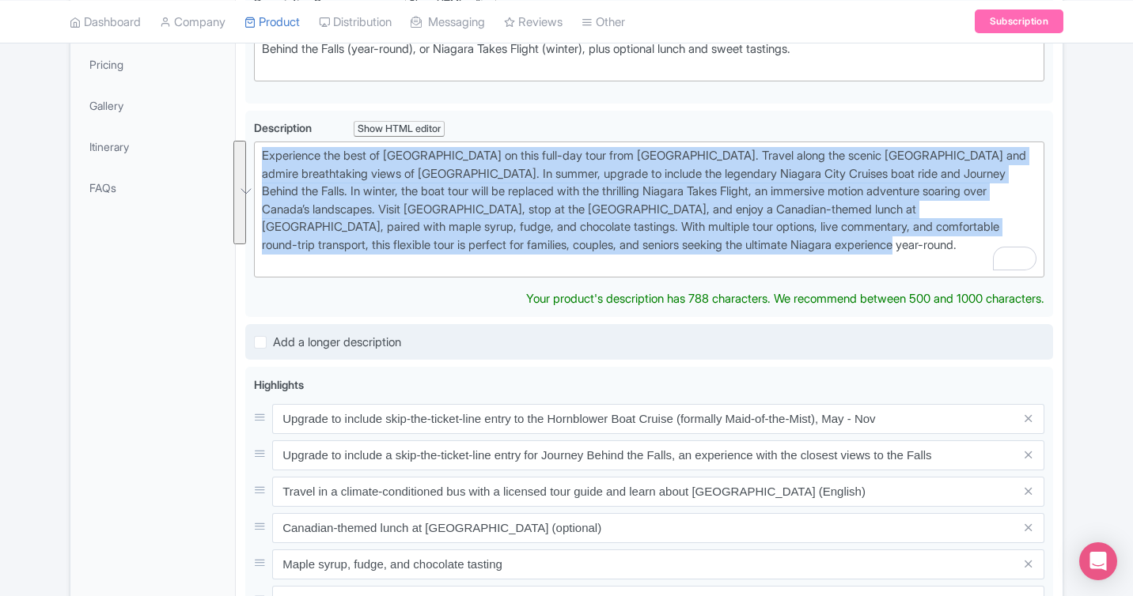
click at [452, 346] on div "Niagara Falls Day Tour, Boat Cruise and Journey Behind the Falls Name * i Niaga…" at bounding box center [649, 427] width 808 height 1097
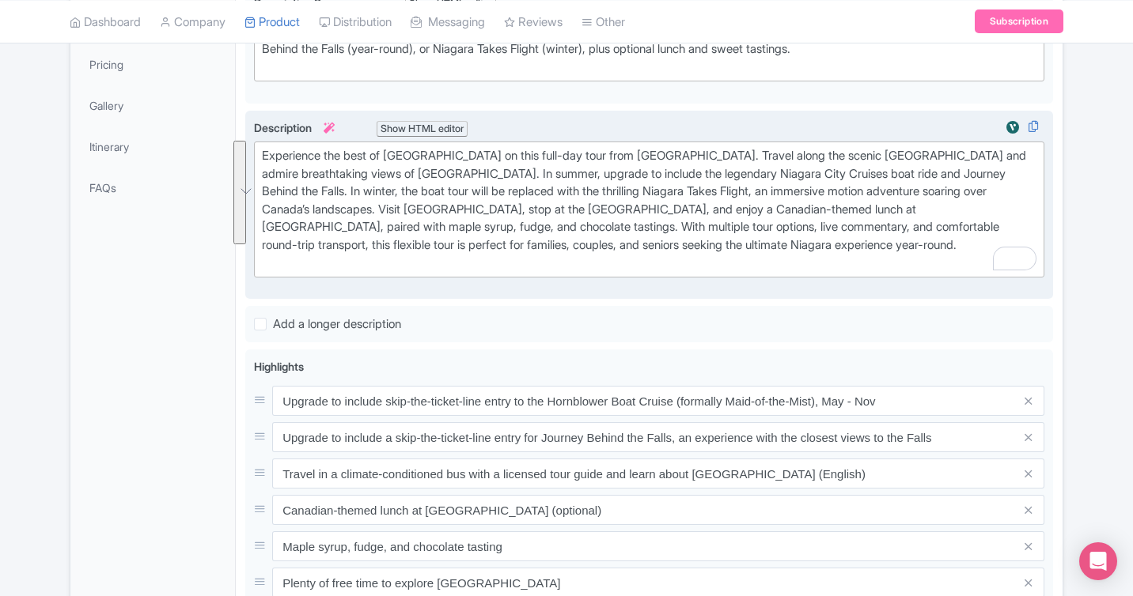
click at [444, 290] on div "Experience the best of Niagara Falls on this full-day tour from Toronto. Travel…" at bounding box center [649, 206] width 808 height 190
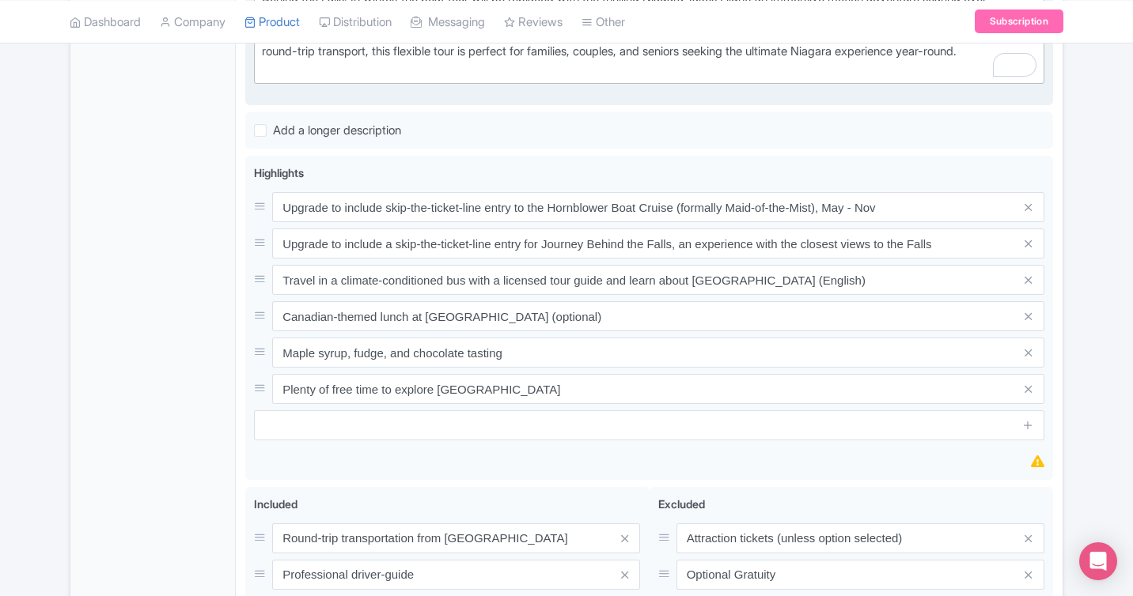
scroll to position [0, 0]
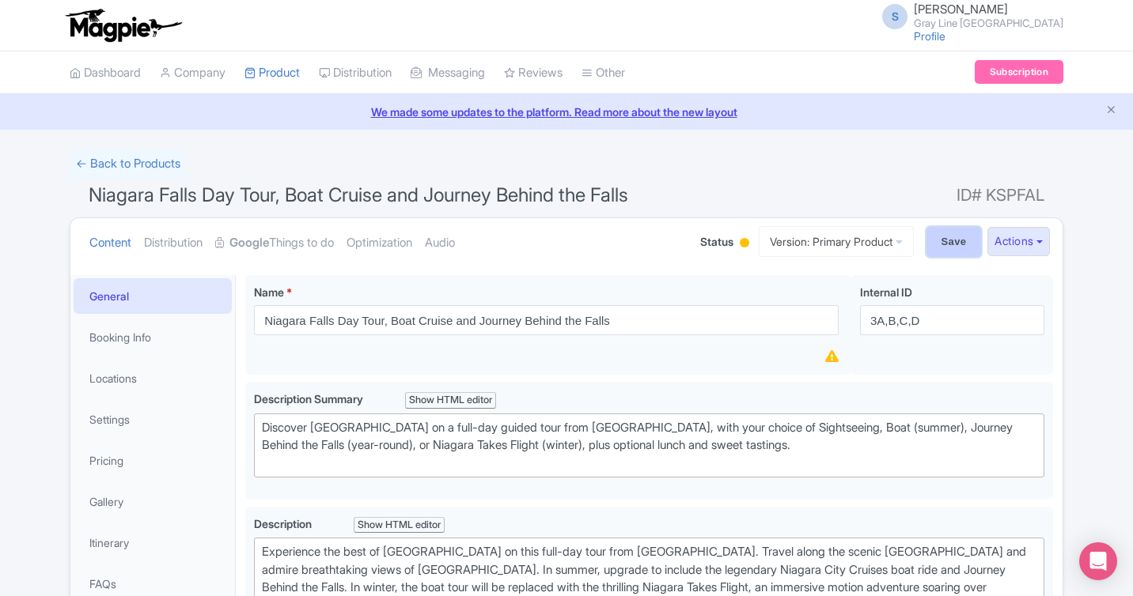
click at [936, 237] on input "Save" at bounding box center [953, 242] width 55 height 30
type input "Saving..."
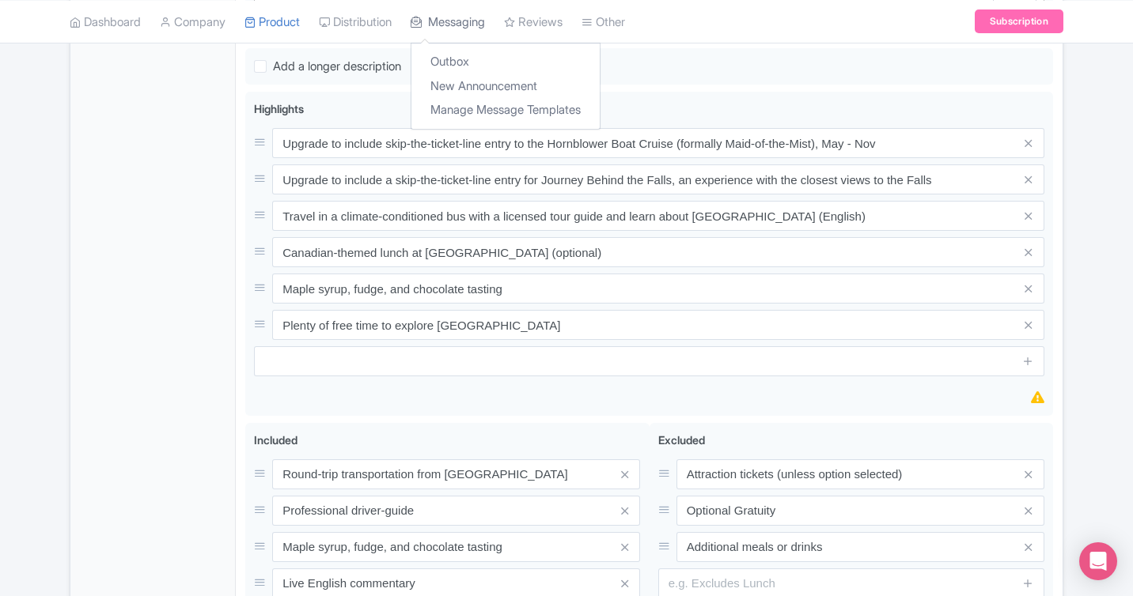
scroll to position [656, 0]
